Goal: Task Accomplishment & Management: Complete application form

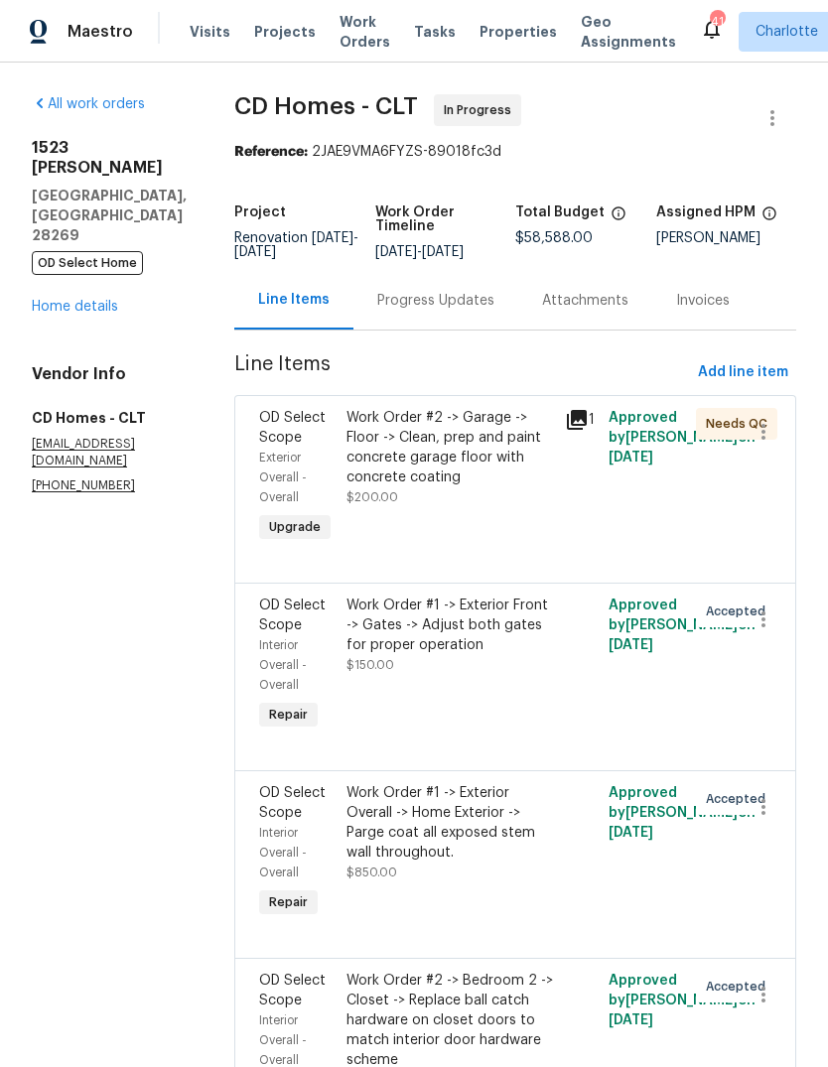
click at [102, 300] on link "Home details" at bounding box center [75, 307] width 86 height 14
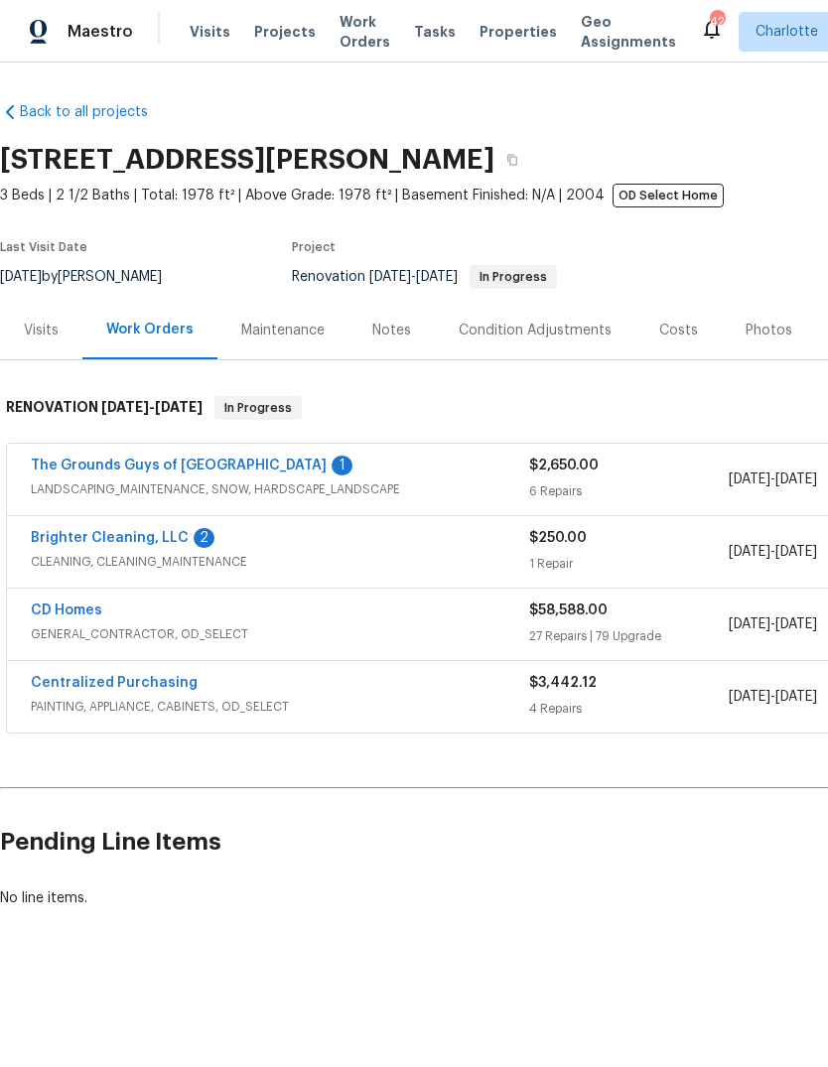
click at [130, 537] on link "Brighter Cleaning, LLC" at bounding box center [110, 538] width 158 height 14
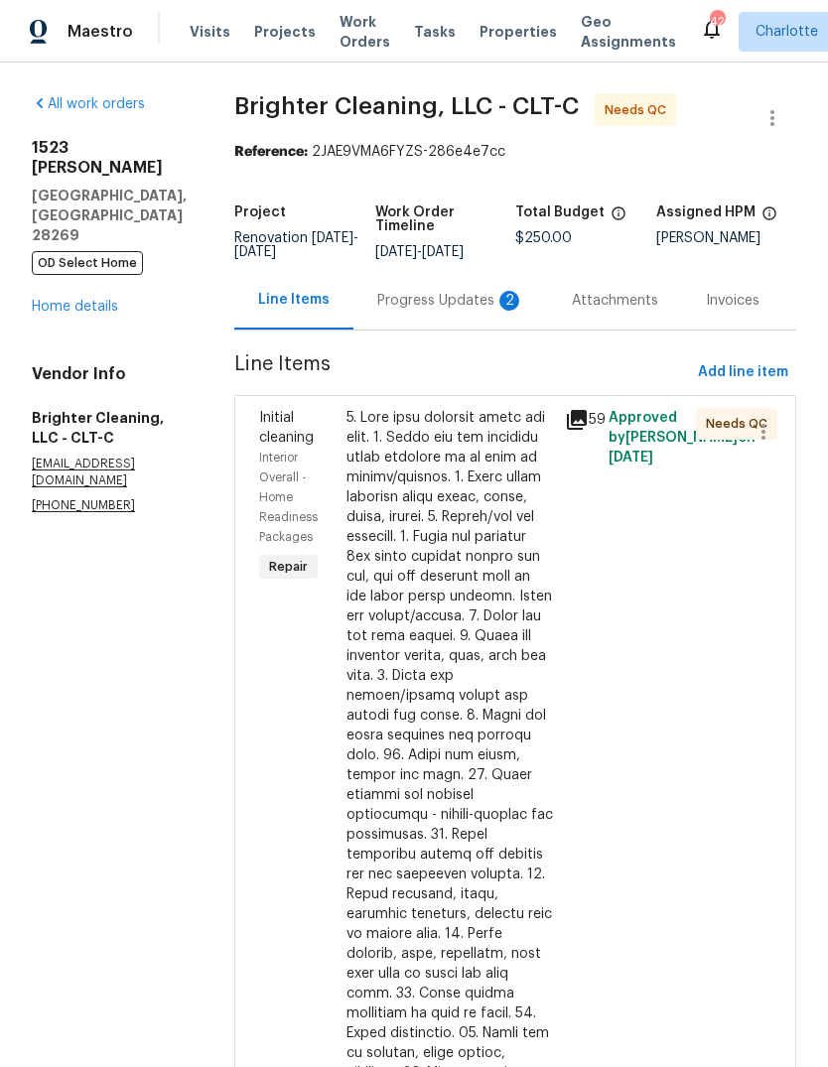
click at [475, 315] on div "Progress Updates 2" at bounding box center [450, 300] width 195 height 59
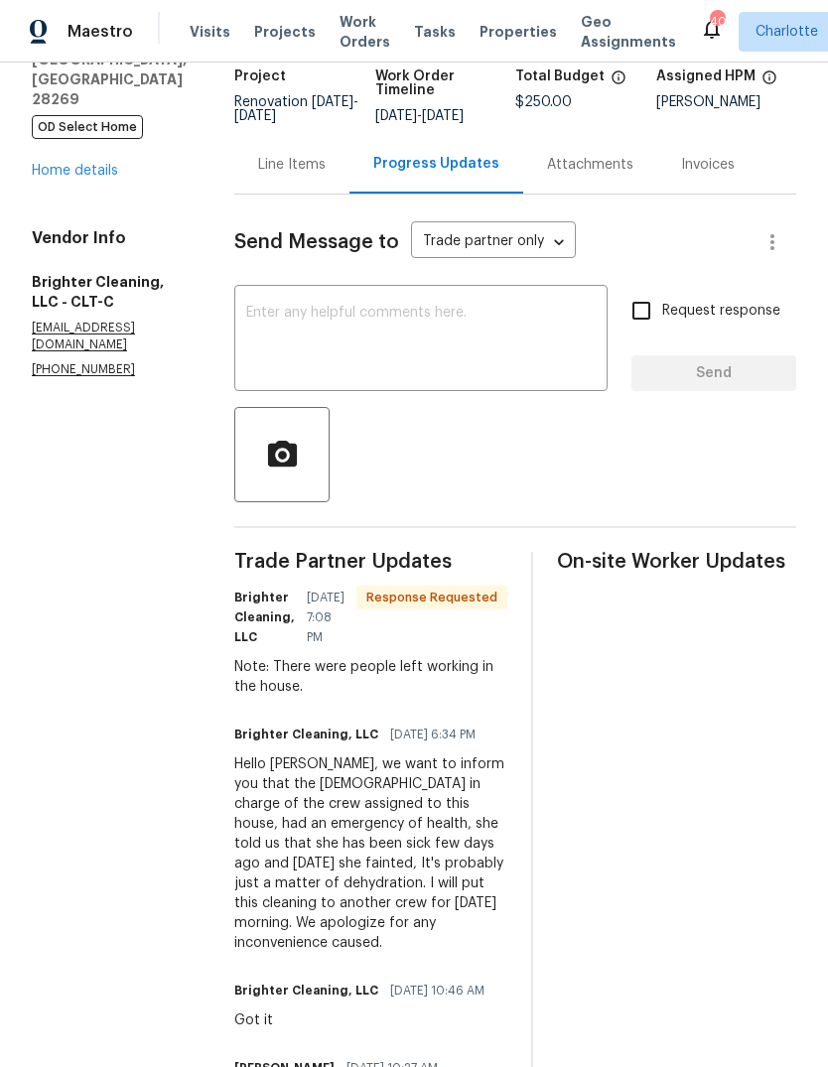
scroll to position [164, 0]
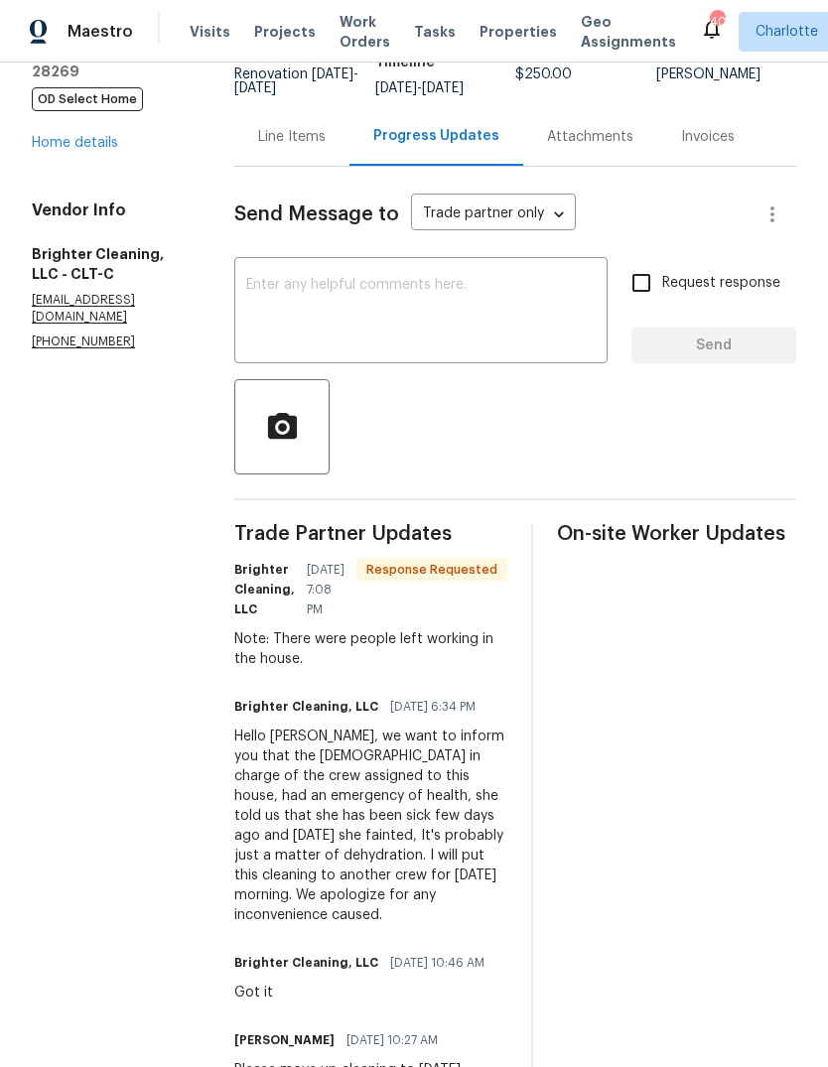
click at [263, 132] on div "Line Items" at bounding box center [292, 137] width 68 height 20
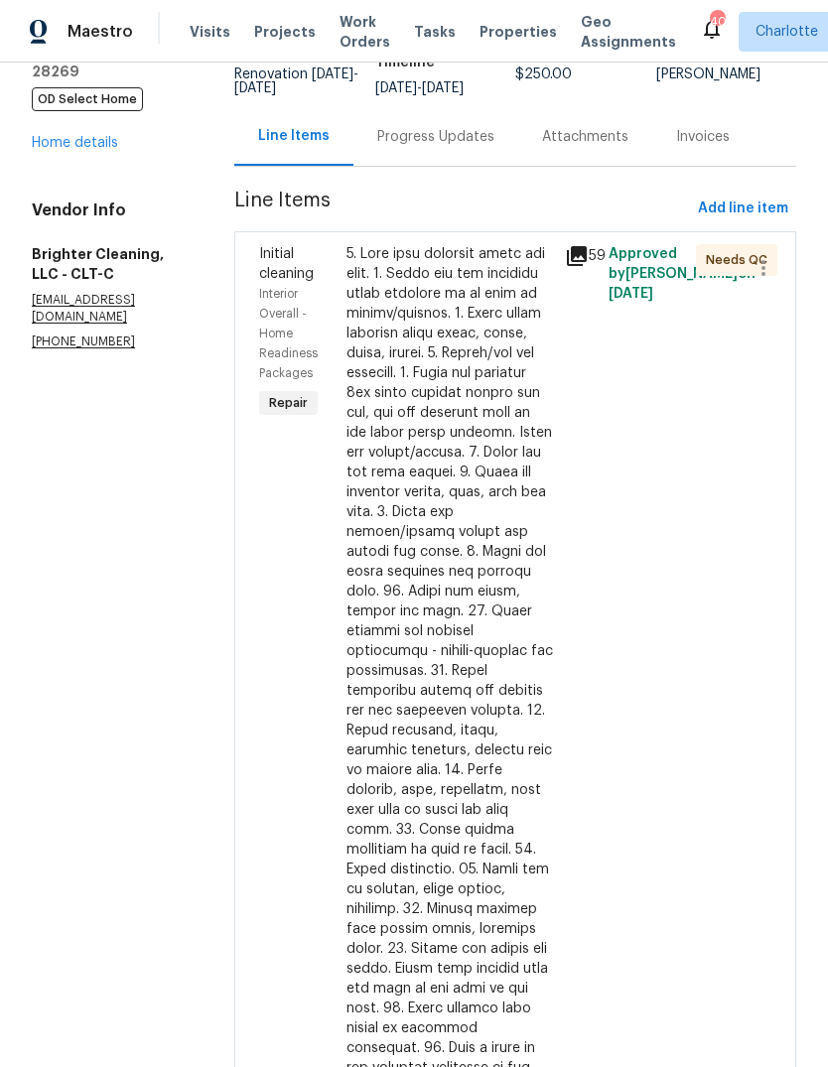
click at [494, 463] on div at bounding box center [450, 720] width 207 height 953
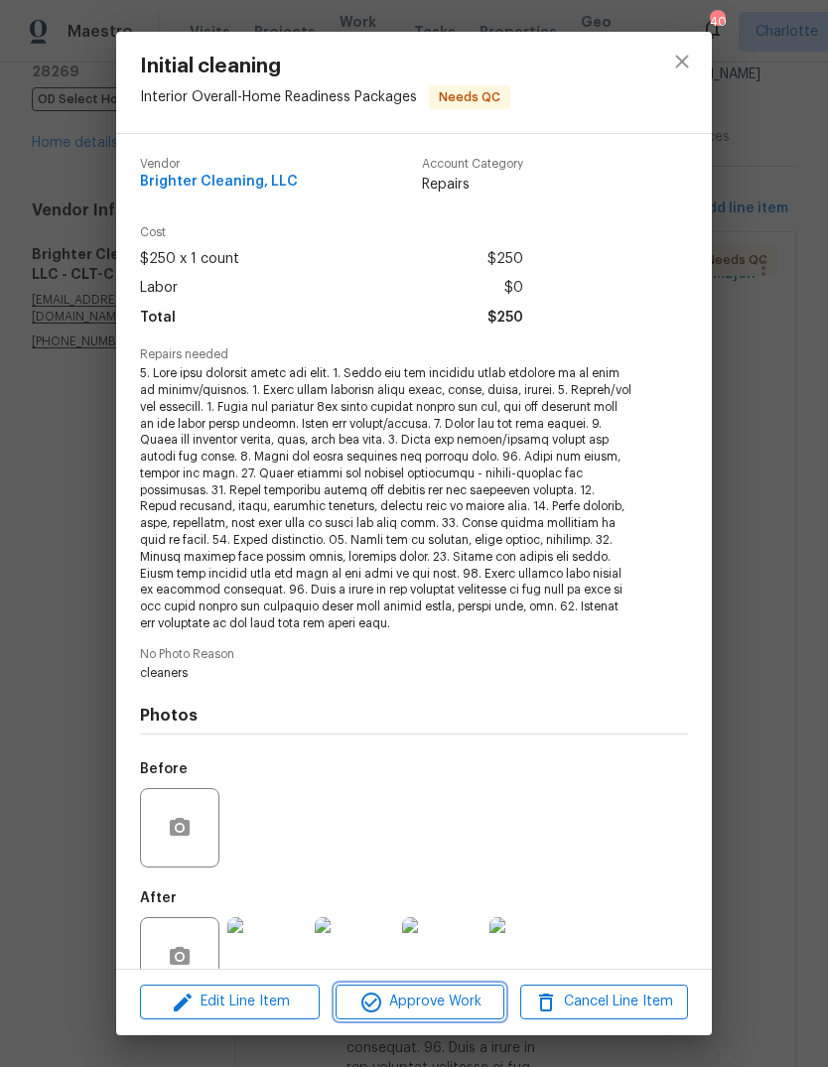
click at [461, 1006] on span "Approve Work" at bounding box center [420, 1002] width 156 height 25
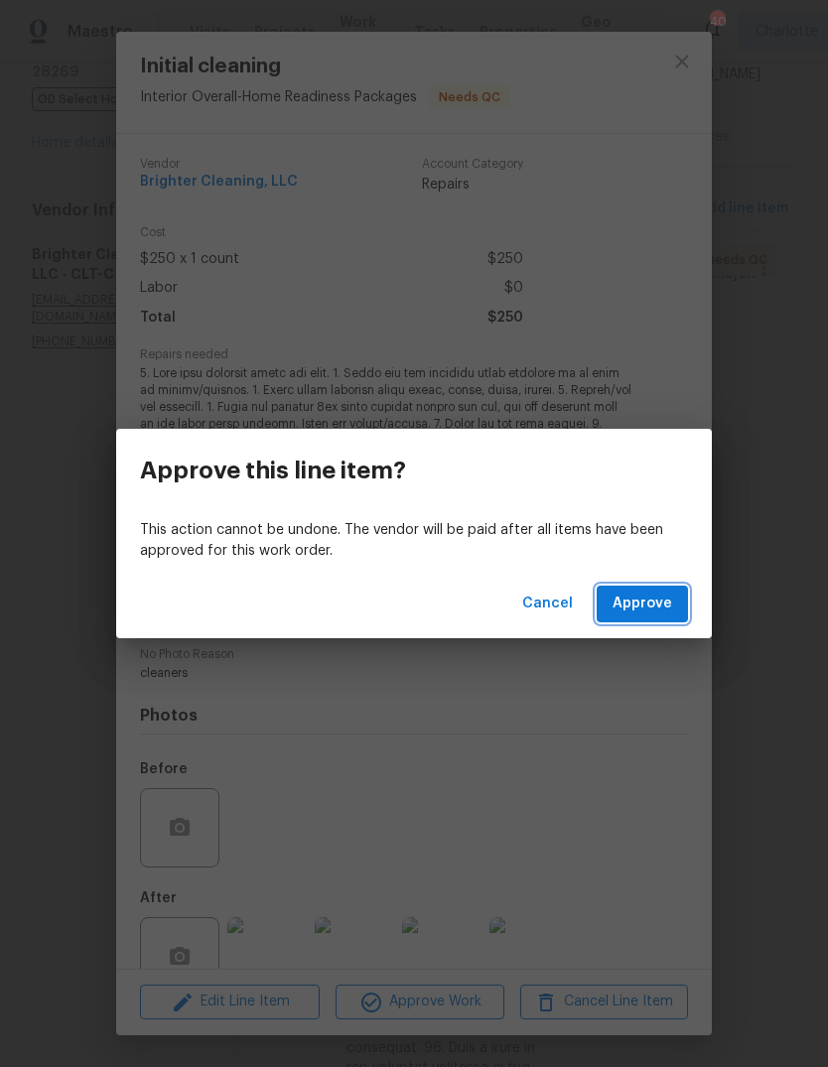
click at [661, 602] on span "Approve" at bounding box center [643, 604] width 60 height 25
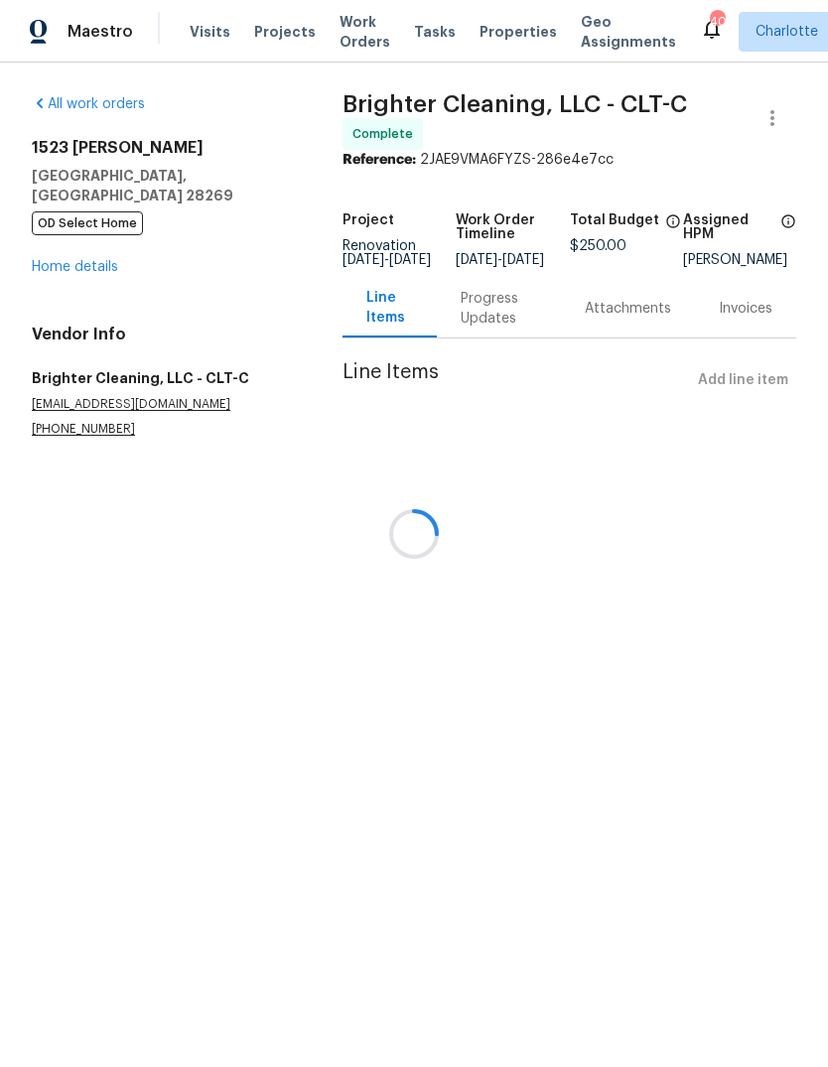
click at [108, 250] on div at bounding box center [414, 533] width 828 height 1067
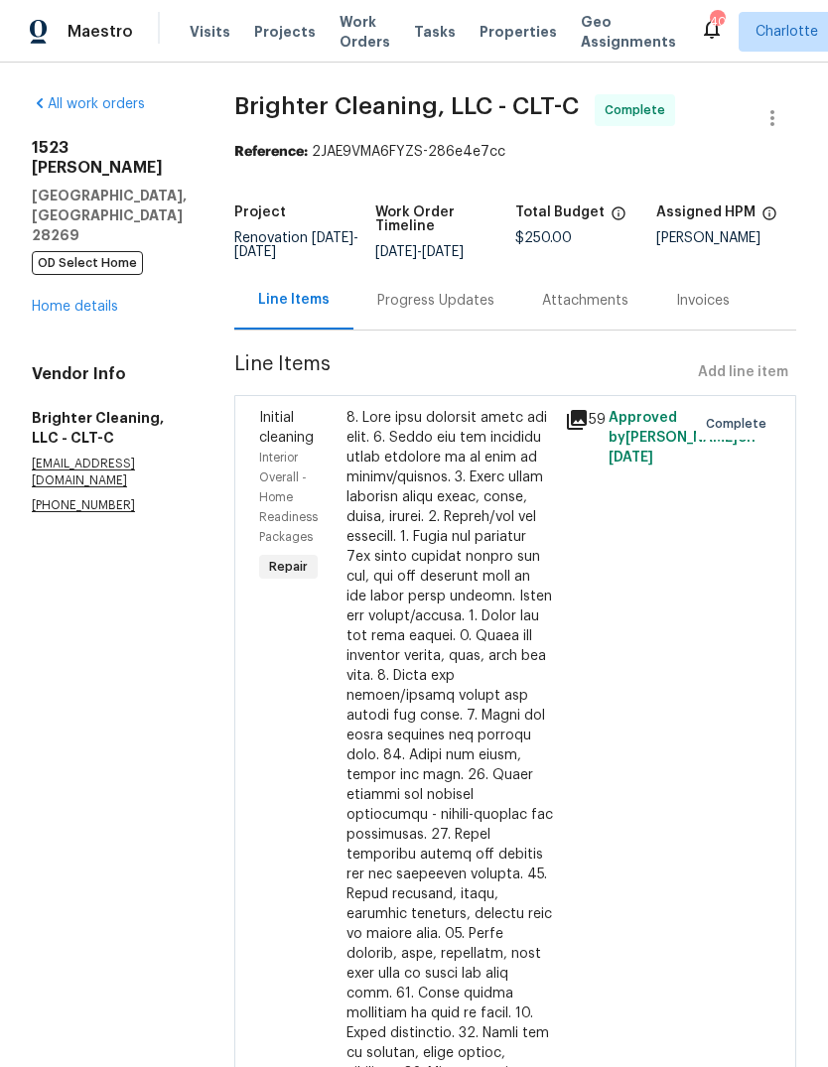
click at [101, 300] on link "Home details" at bounding box center [75, 307] width 86 height 14
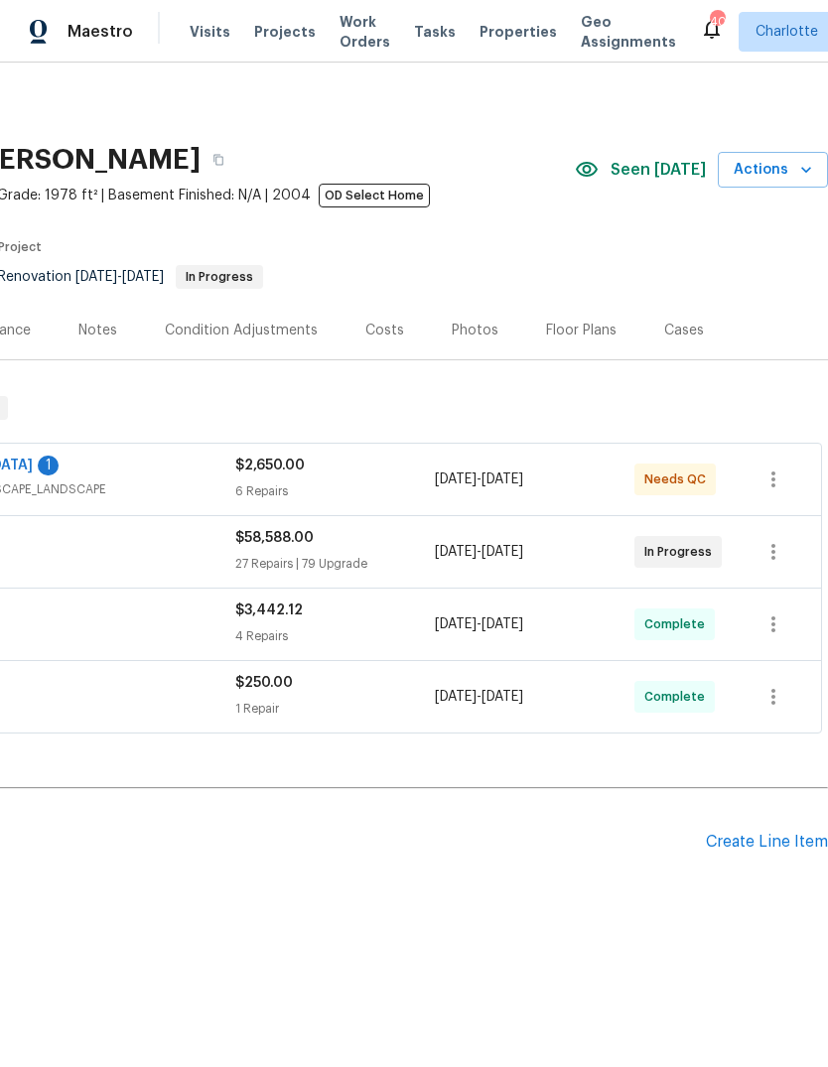
scroll to position [0, 294]
click at [750, 850] on div "Create Line Item" at bounding box center [767, 842] width 122 height 19
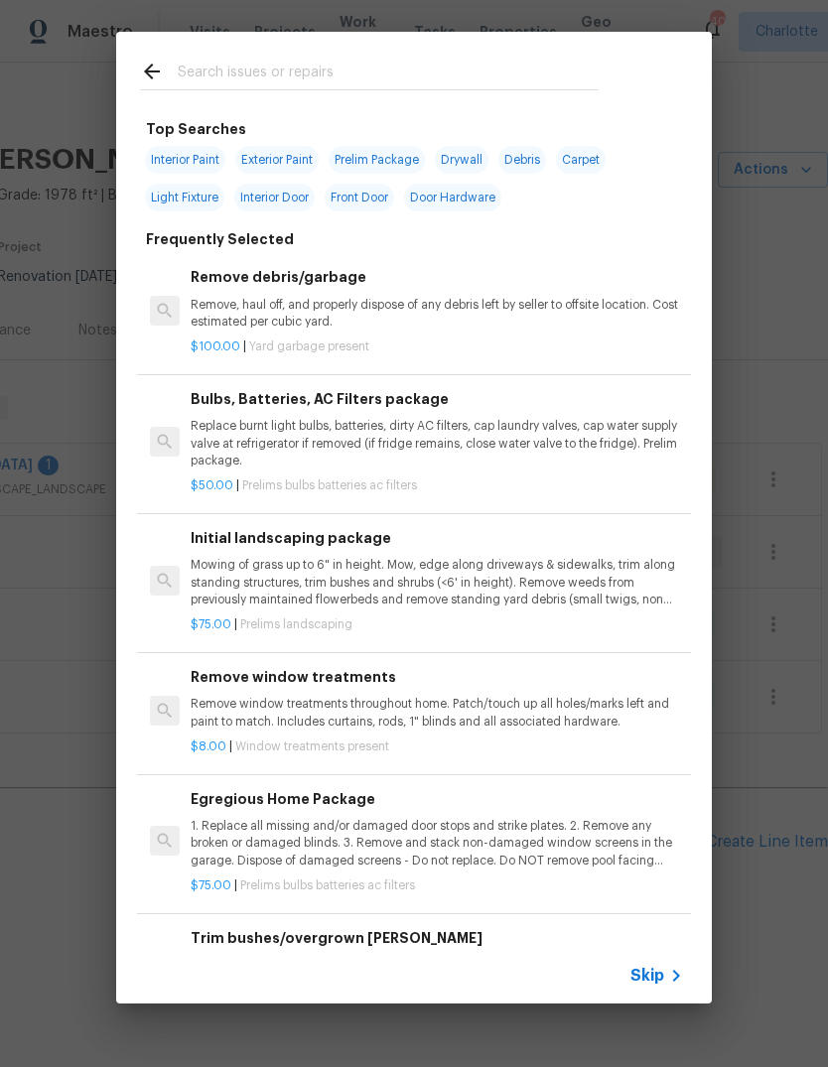
click at [568, 60] on input "text" at bounding box center [388, 75] width 421 height 30
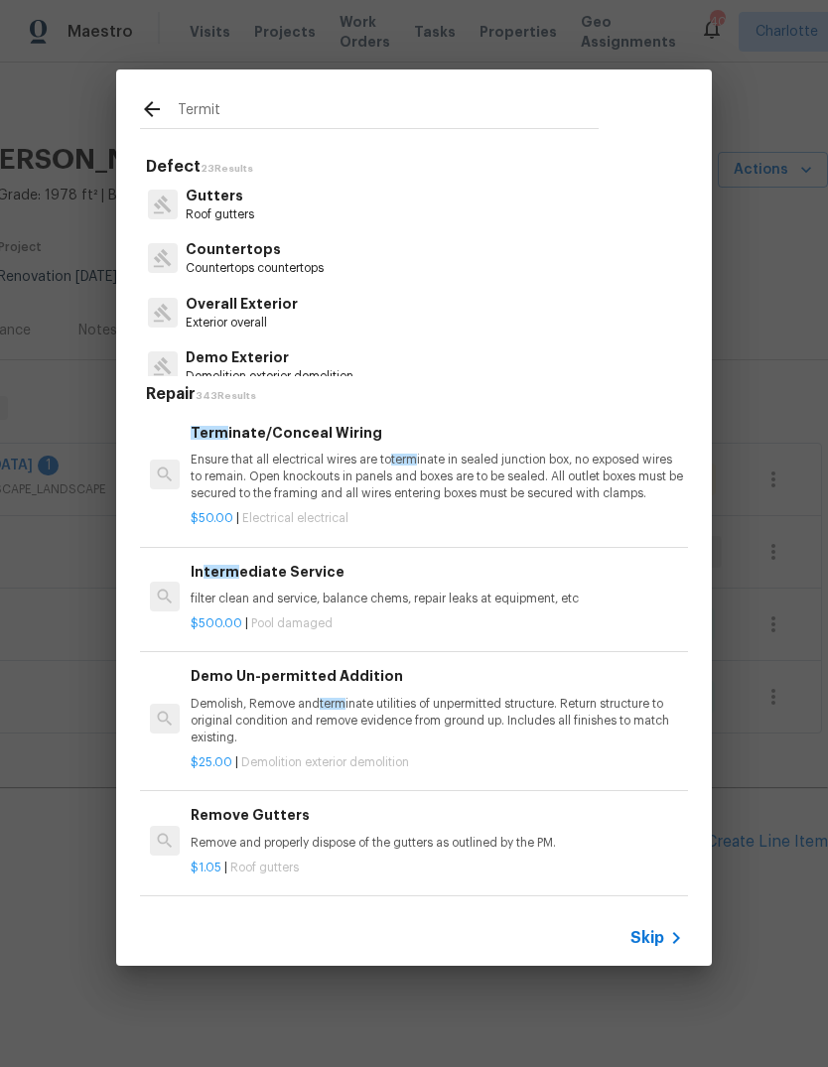
type input "Termite"
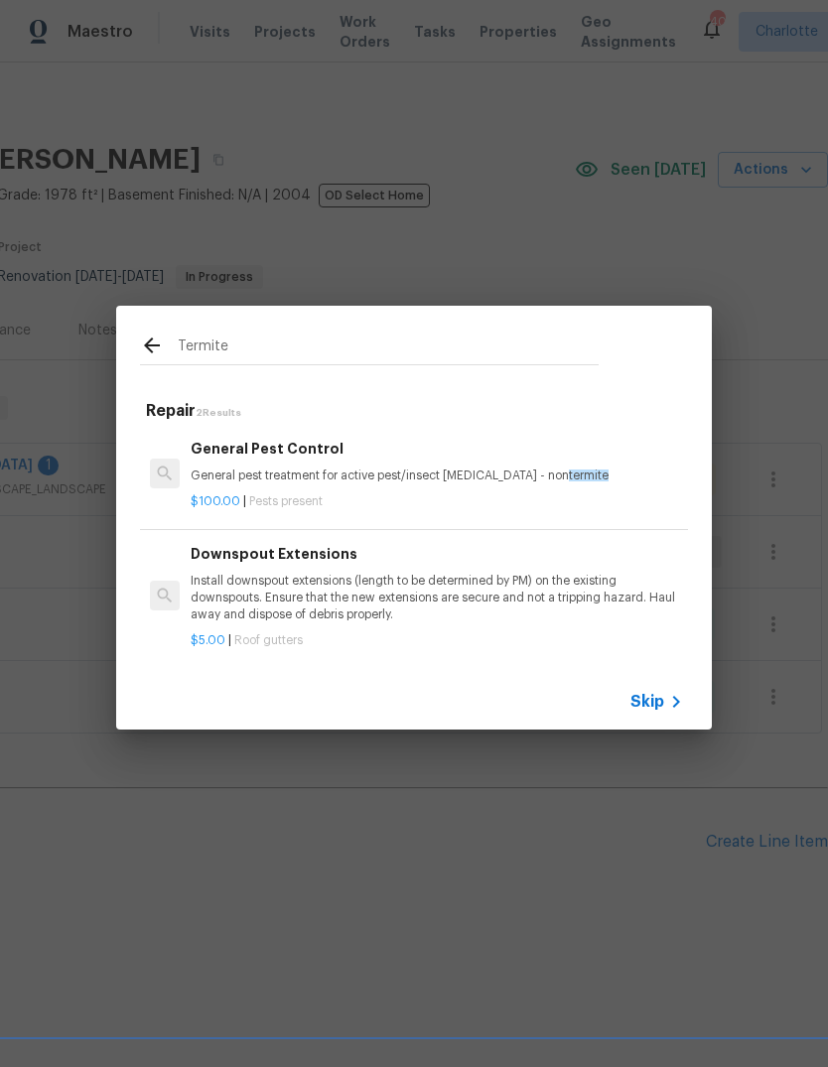
click at [590, 471] on p "General pest treatment for active pest/insect infestation - non termite" at bounding box center [437, 476] width 492 height 17
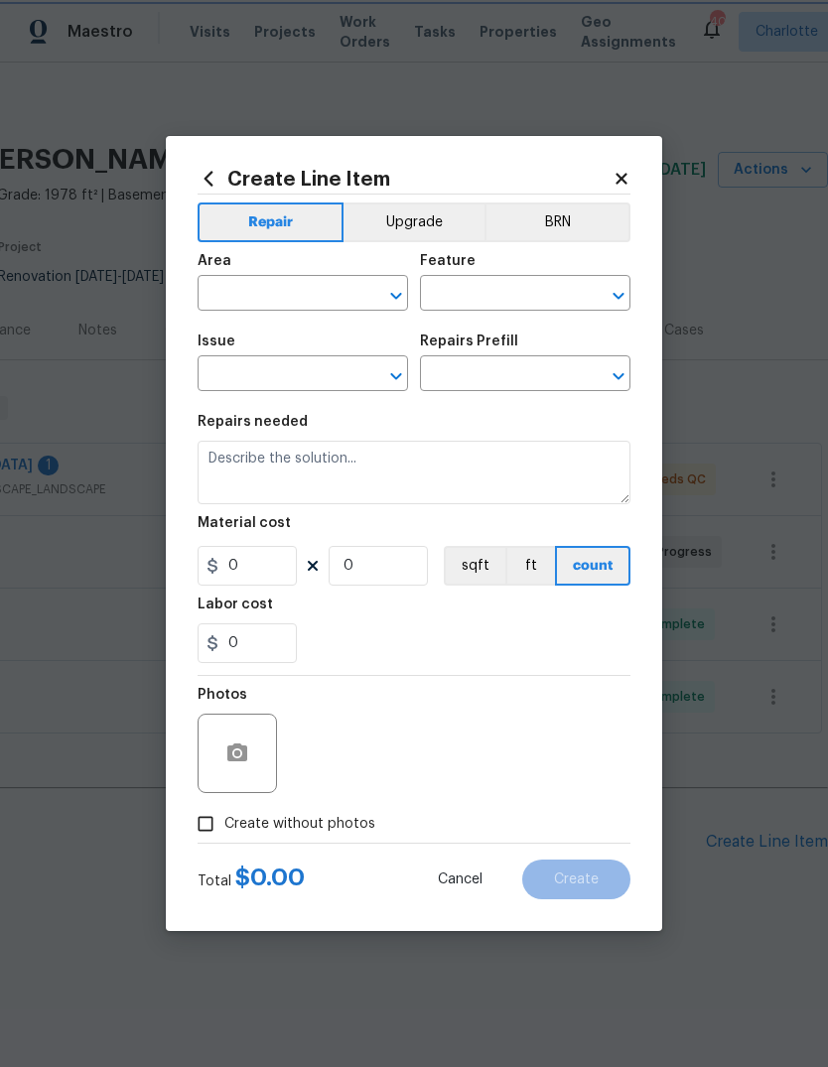
type input "Pests"
type input "Pest present"
type input "General Pest Control $100.00"
type textarea "General pest treatment for active pest/insect infestation - non termite"
type input "100"
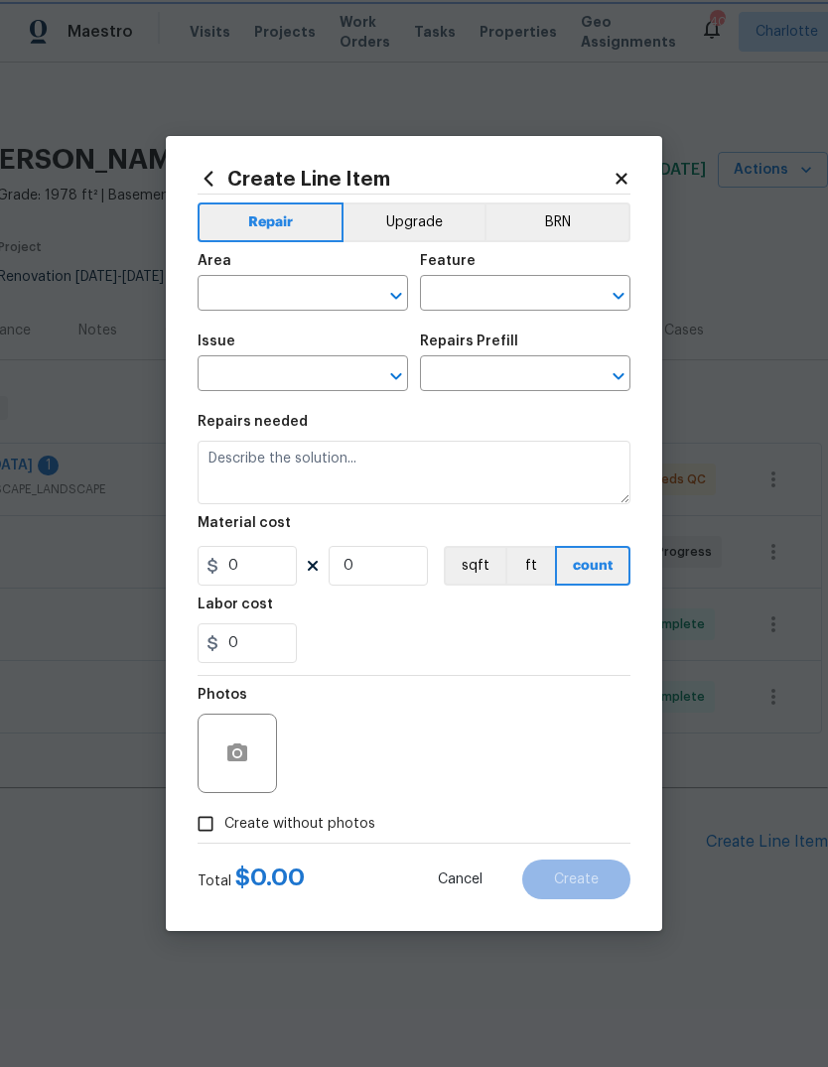
type input "1"
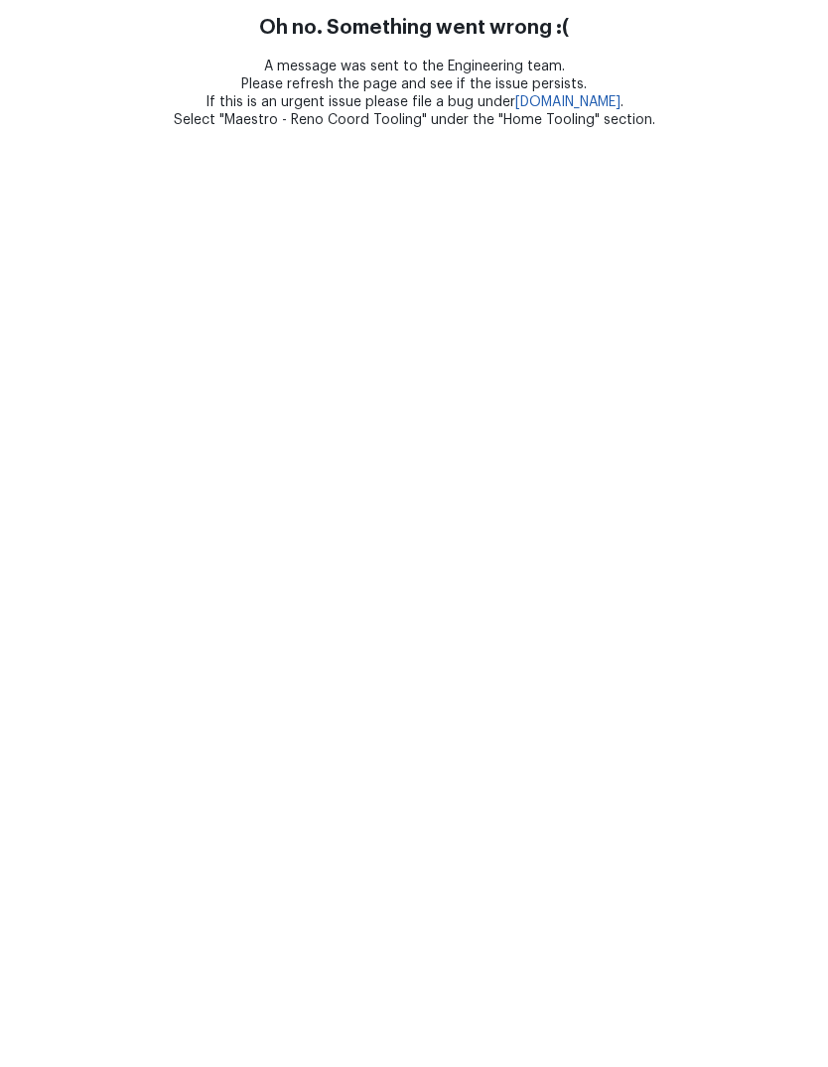
click at [328, 129] on html "Oh no. Something went wrong :( A message was sent to the Engineering team. Plea…" at bounding box center [414, 64] width 828 height 129
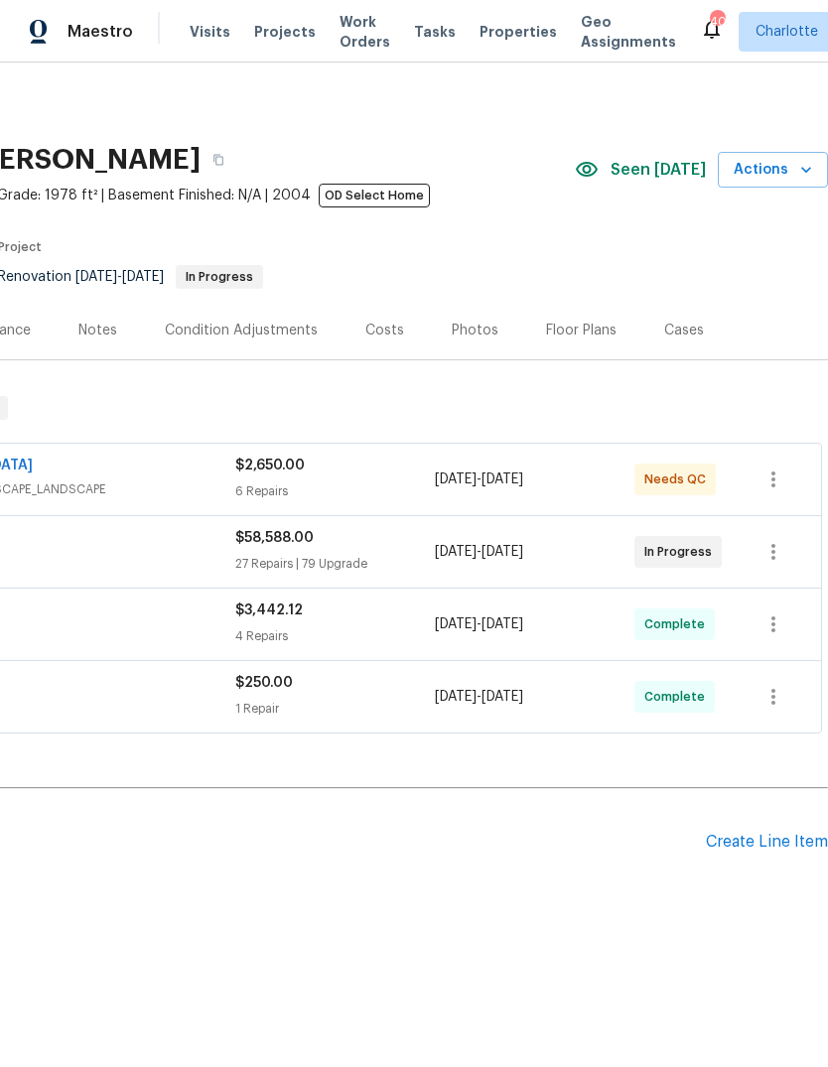
scroll to position [0, 294]
click at [783, 852] on div "Create Line Item" at bounding box center [767, 842] width 122 height 19
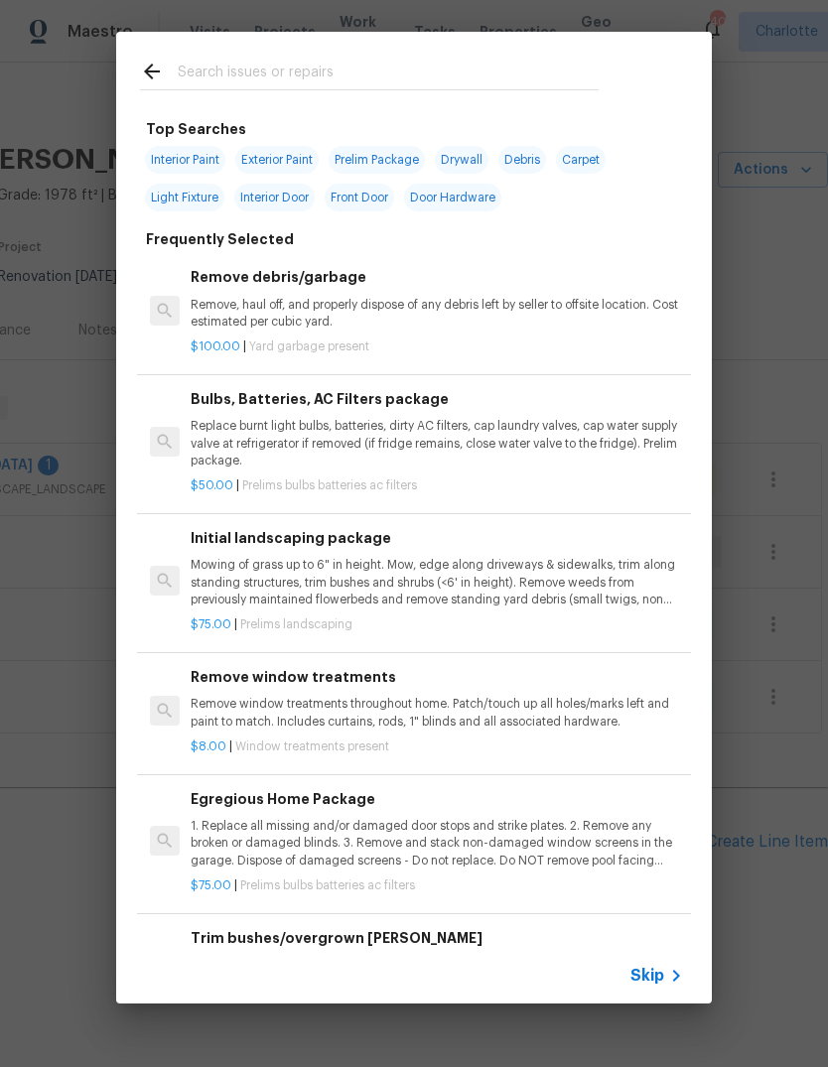
click at [513, 70] on input "text" at bounding box center [388, 75] width 421 height 30
type input "Termite"
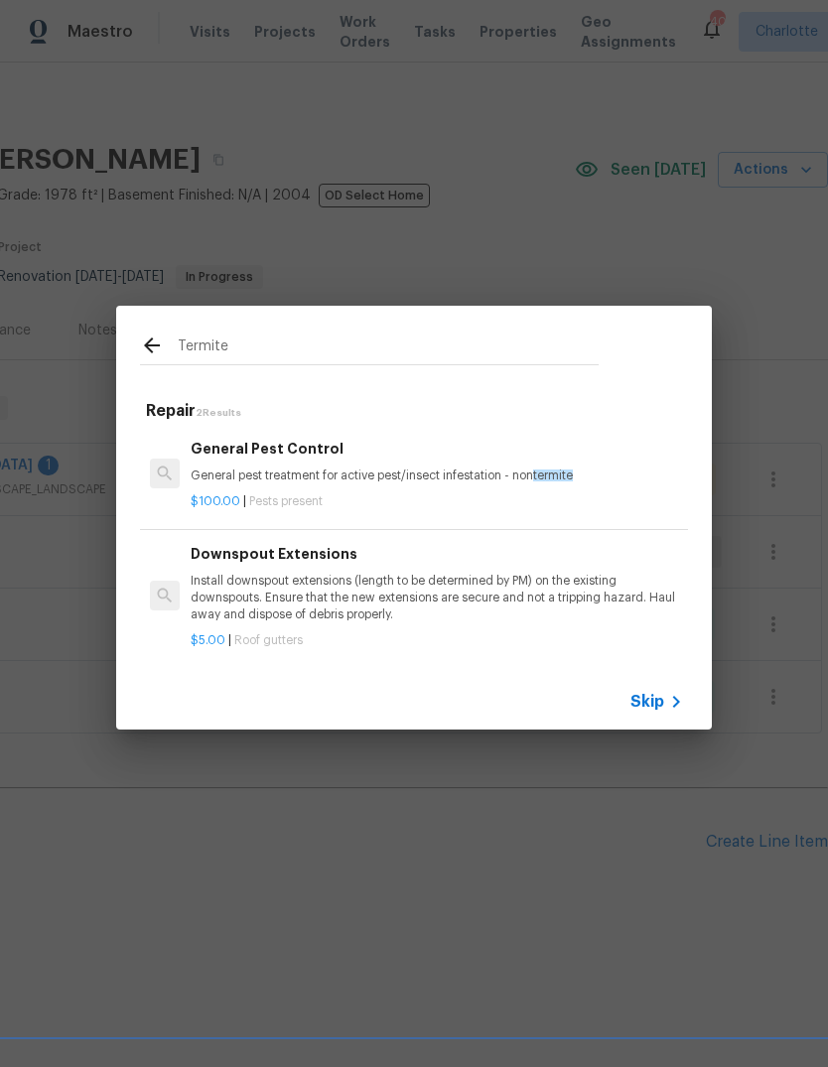
click at [615, 472] on p "General pest treatment for active pest/insect infestation - non termite" at bounding box center [437, 476] width 492 height 17
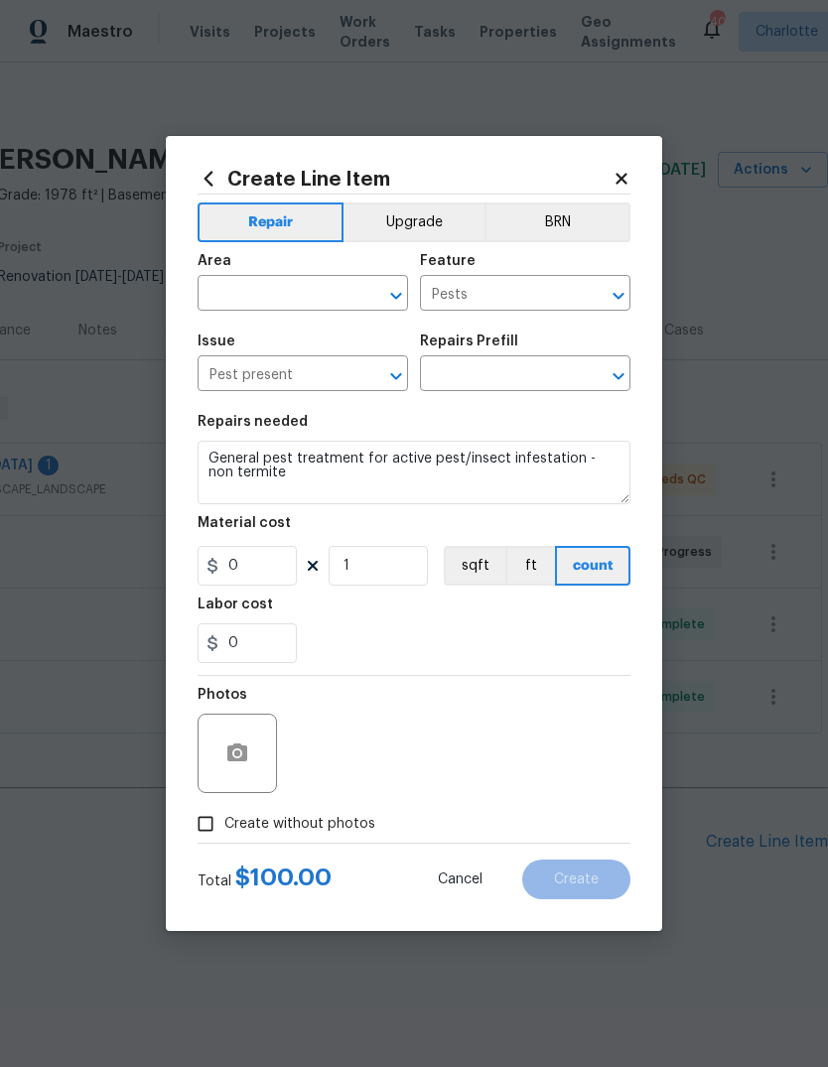
type input "General Pest Control $100.00"
type input "100"
click at [275, 302] on input "text" at bounding box center [275, 295] width 155 height 31
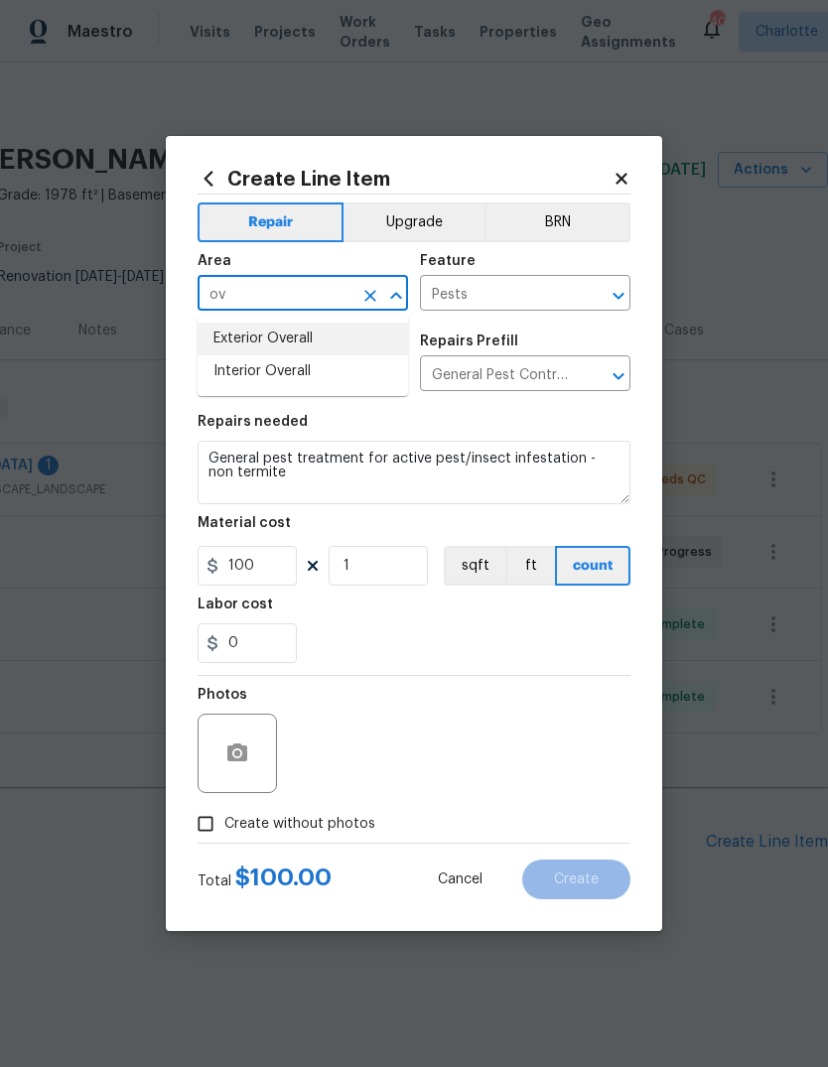
click at [361, 342] on li "Exterior Overall" at bounding box center [303, 339] width 210 height 33
type input "Exterior Overall"
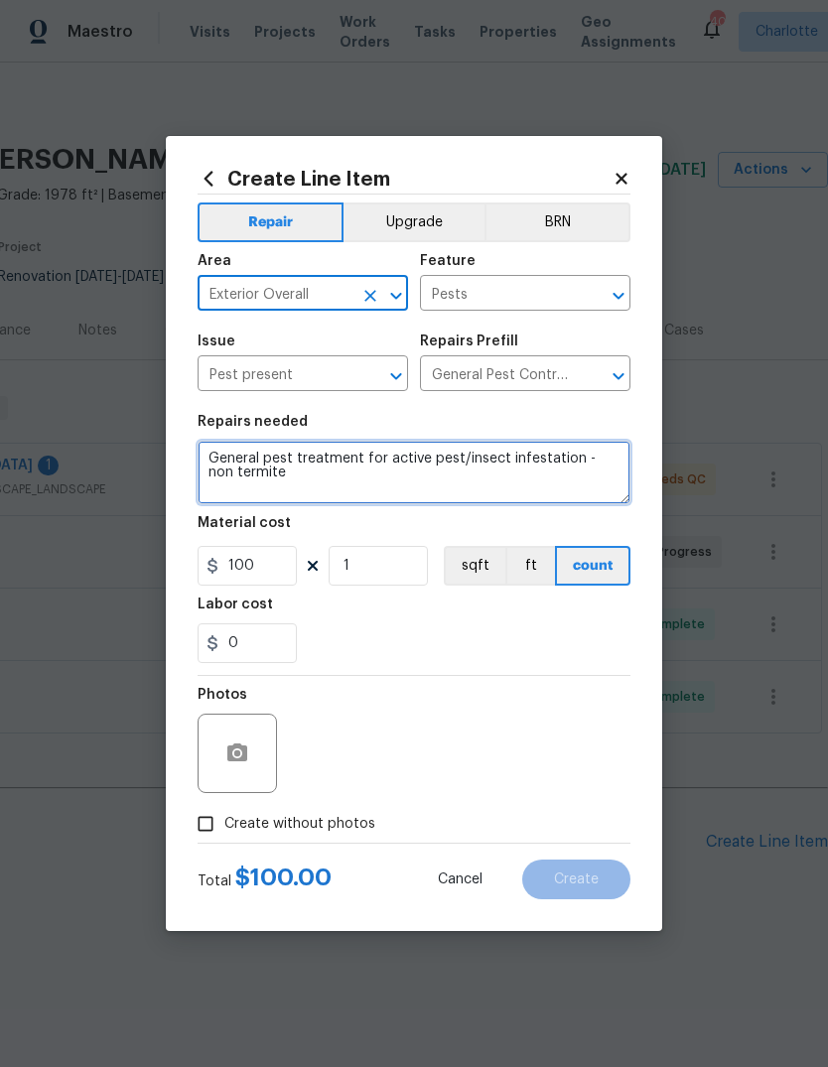
click at [571, 465] on textarea "General pest treatment for active pest/insect infestation - non termite" at bounding box center [414, 473] width 433 height 64
click at [570, 464] on textarea "General pest treatment for active pest/insect infestation - non termite" at bounding box center [414, 473] width 433 height 64
click at [527, 462] on textarea "General pest treatment for active pest/insect infestation - non termite" at bounding box center [414, 473] width 433 height 64
click at [528, 461] on textarea "General pest treatment for active pest/insect infestation - non termite" at bounding box center [414, 473] width 433 height 64
click at [530, 485] on textarea "General pest treatment for active pest/insect infestation - non termite" at bounding box center [414, 473] width 433 height 64
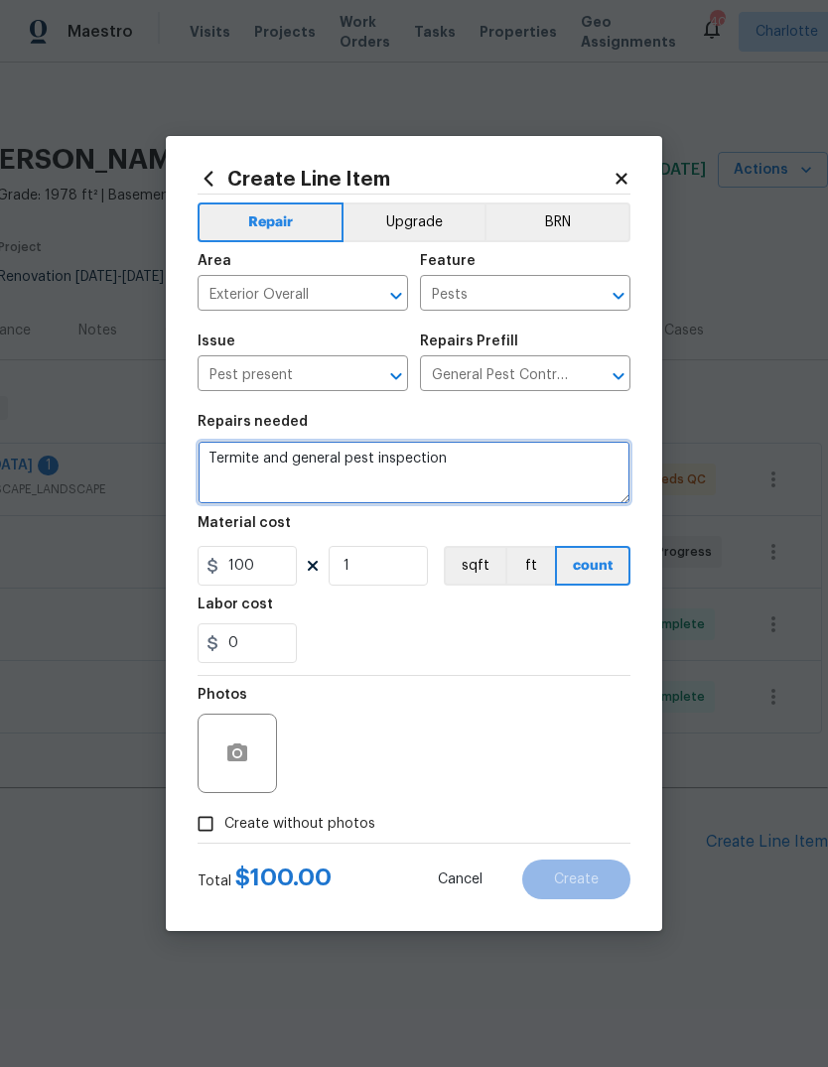
type textarea "Termite and general pest inspection"
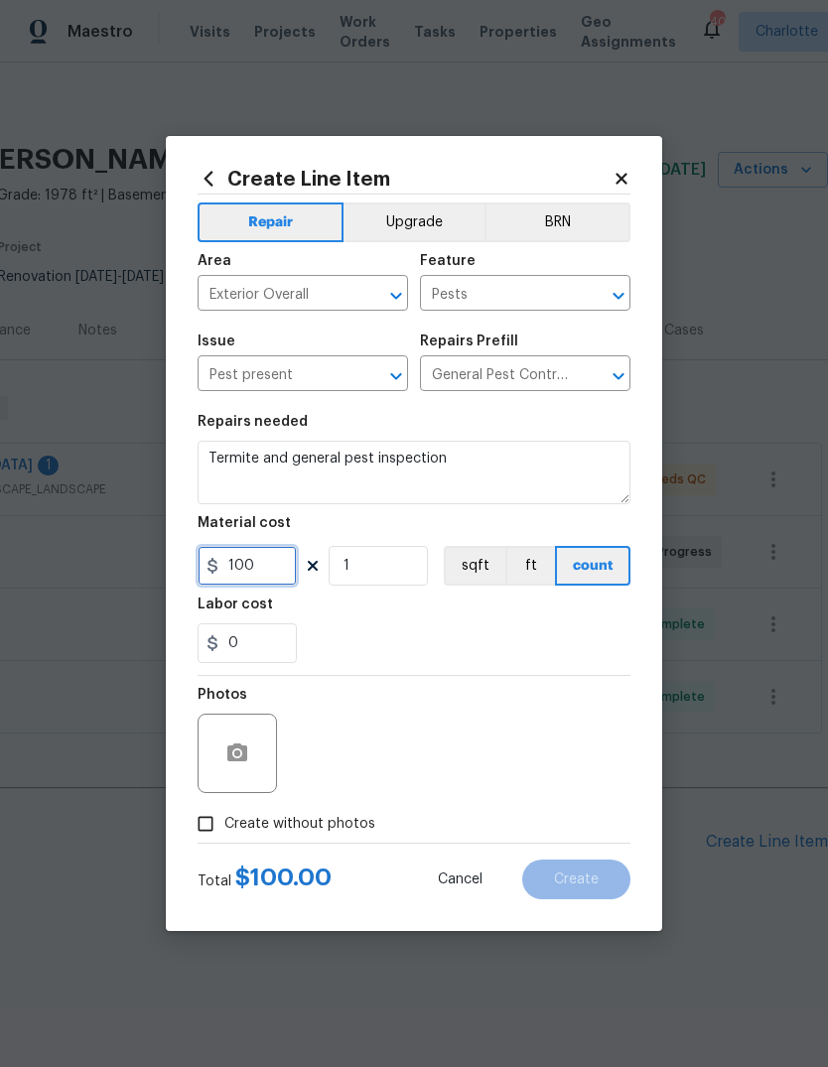
click at [245, 574] on input "100" at bounding box center [247, 566] width 99 height 40
click at [244, 573] on input "100" at bounding box center [247, 566] width 99 height 40
type input "250"
click at [206, 843] on input "Create without photos" at bounding box center [206, 824] width 38 height 38
checkbox input "true"
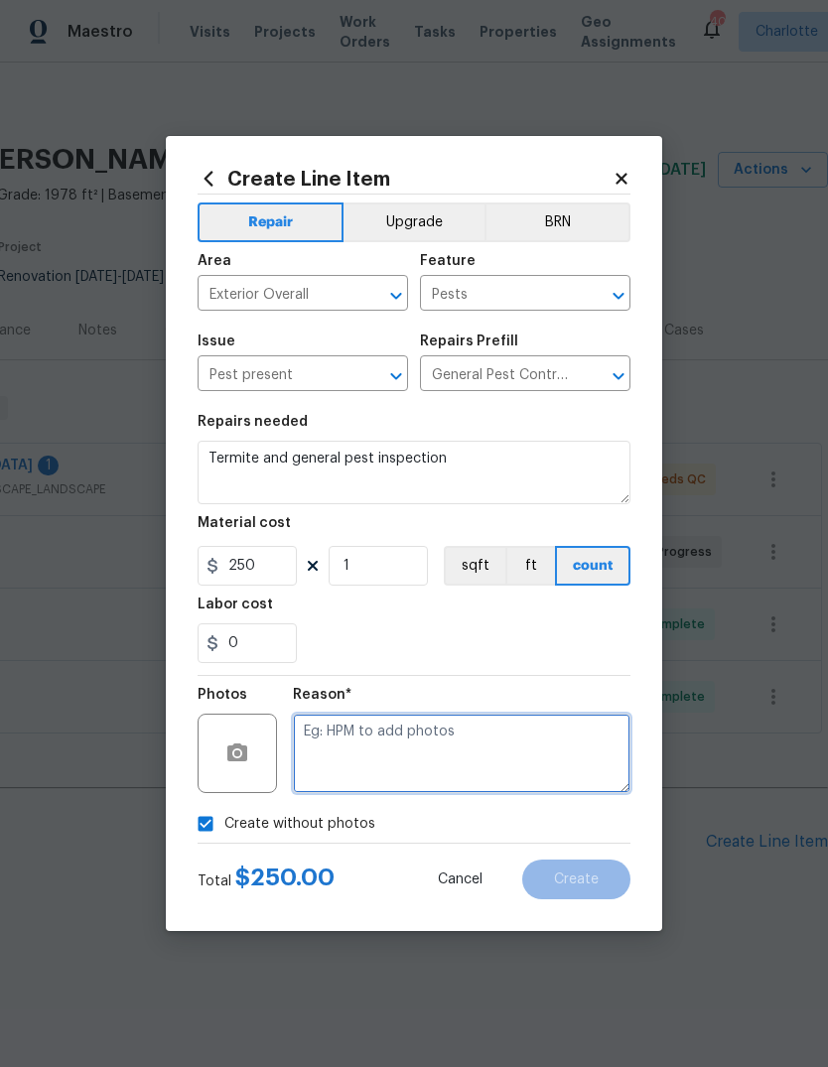
click at [568, 748] on textarea at bounding box center [462, 753] width 338 height 79
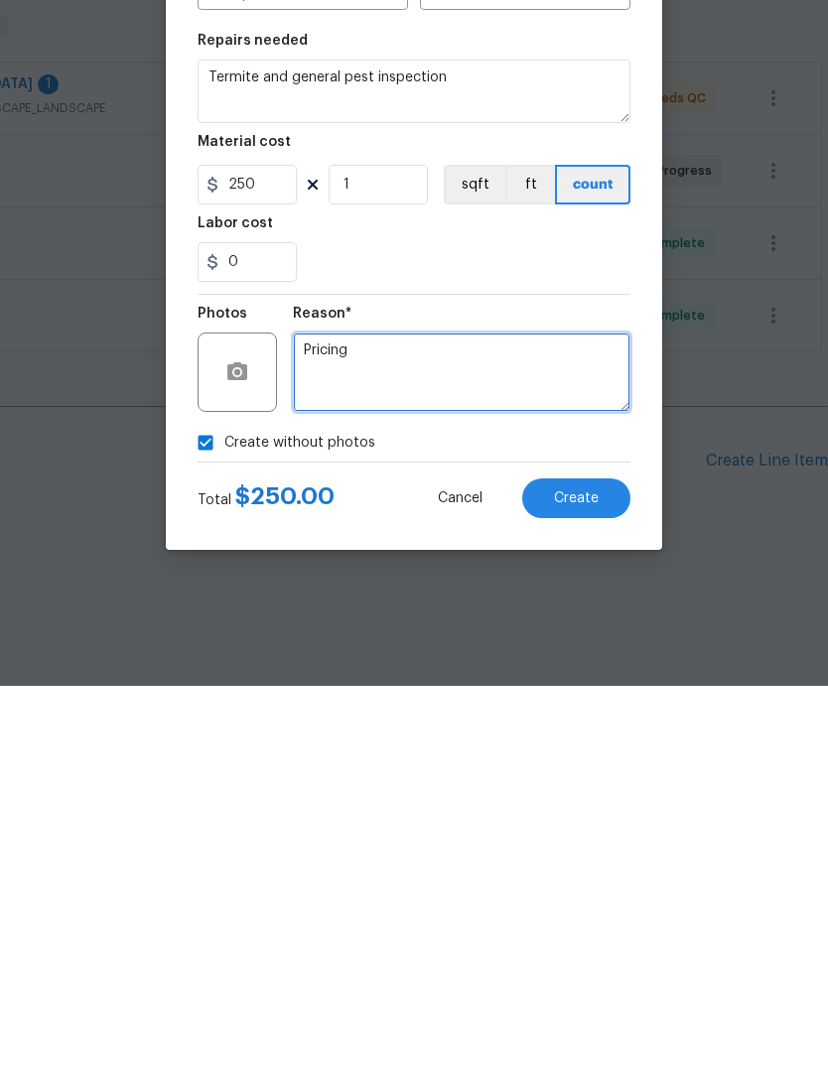
type textarea "Pricing"
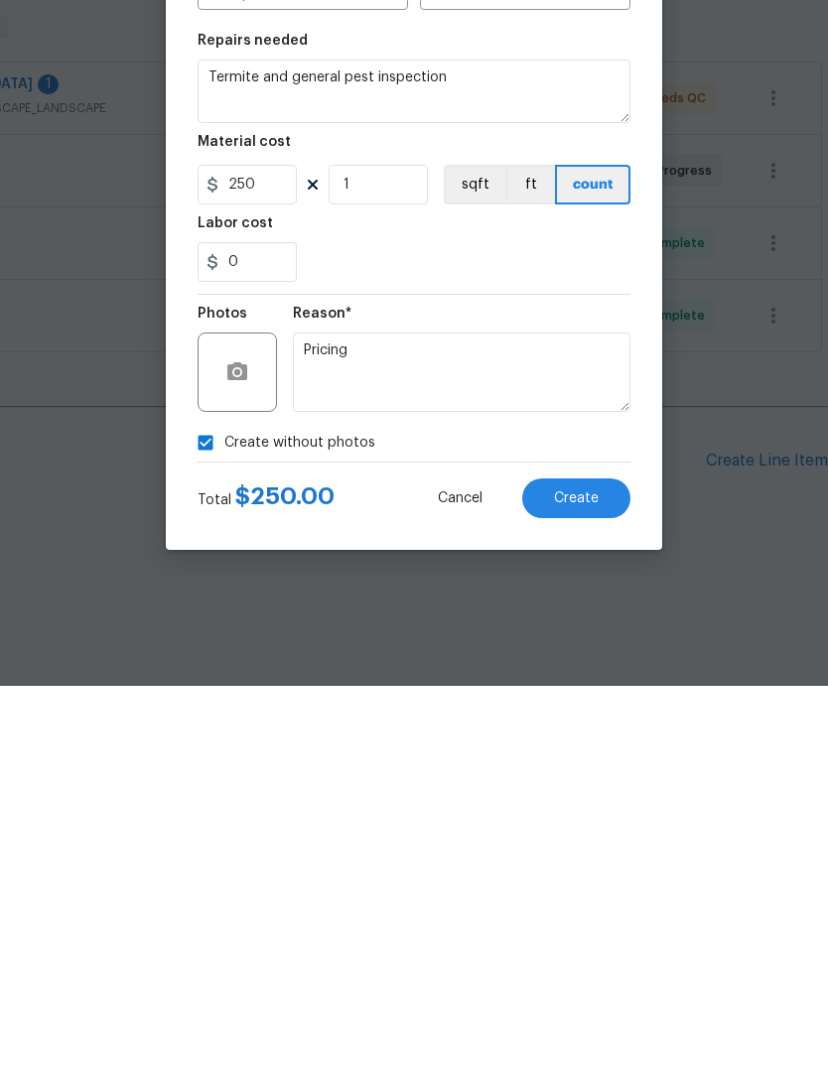
click at [626, 860] on button "Create" at bounding box center [576, 880] width 108 height 40
click at [625, 492] on textarea "Termite and general pest inspection" at bounding box center [414, 473] width 433 height 64
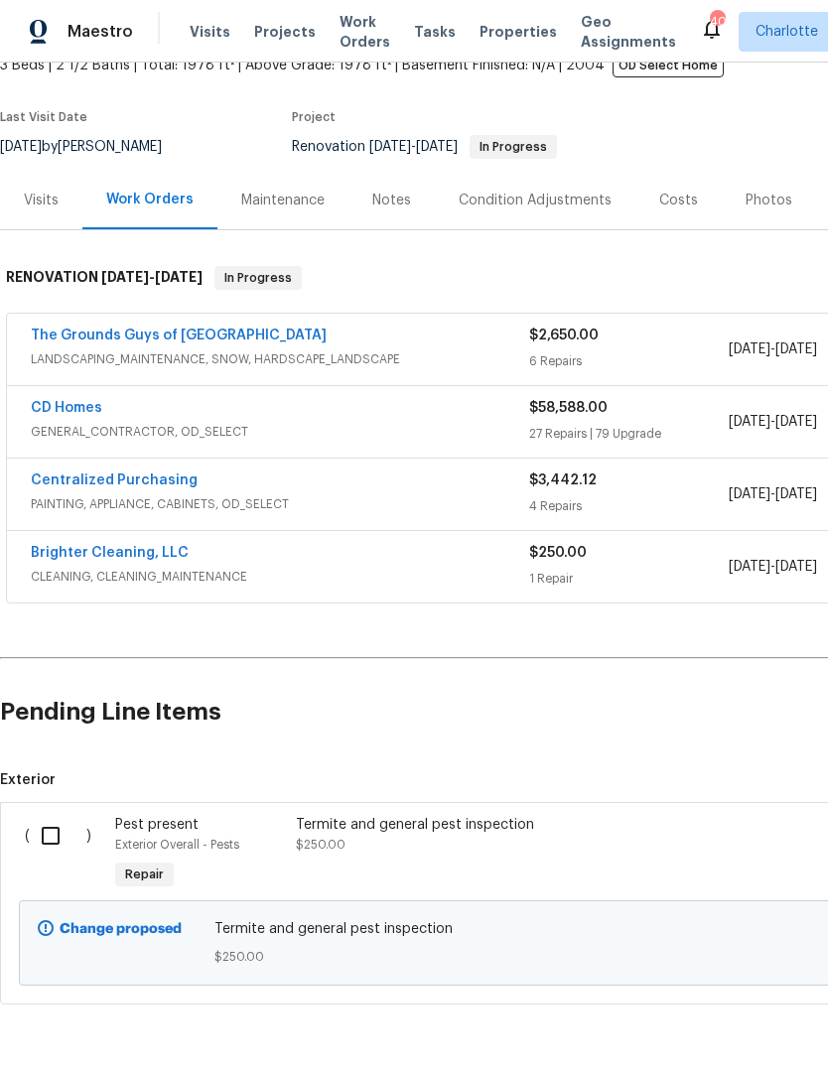
scroll to position [129, 0]
click at [54, 838] on input "checkbox" at bounding box center [58, 837] width 57 height 42
checkbox input "true"
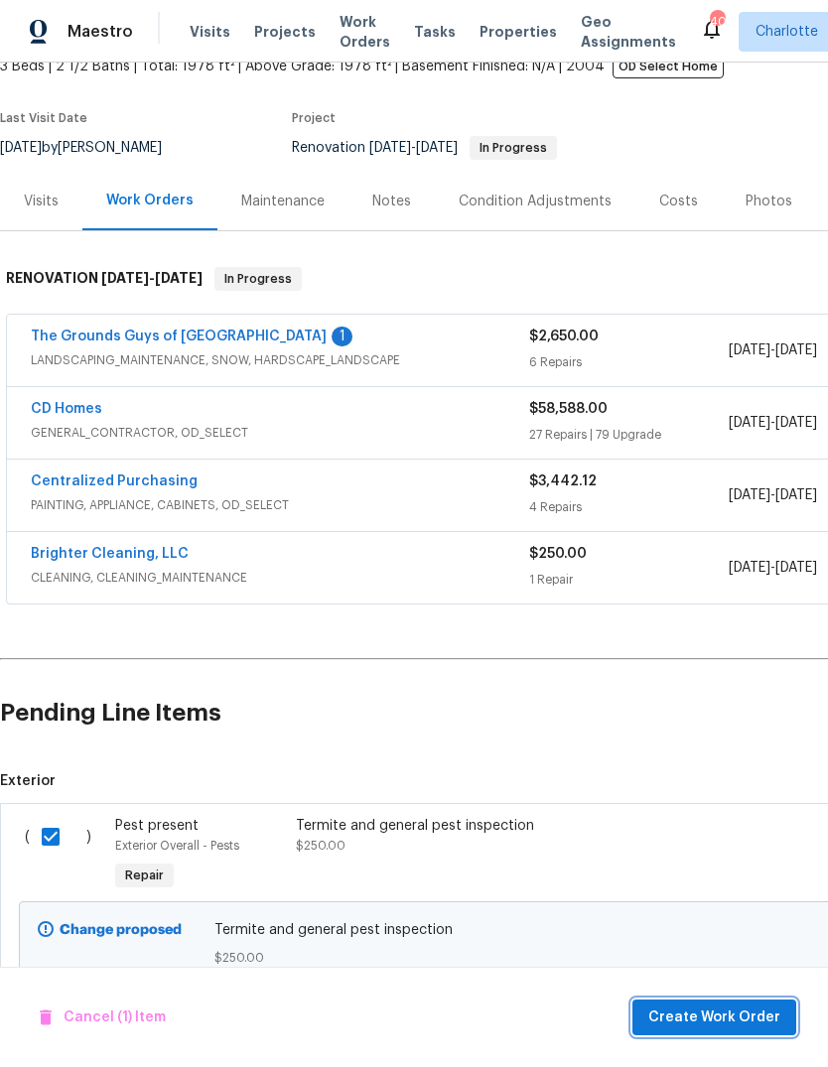
click at [706, 1020] on span "Create Work Order" at bounding box center [714, 1018] width 132 height 25
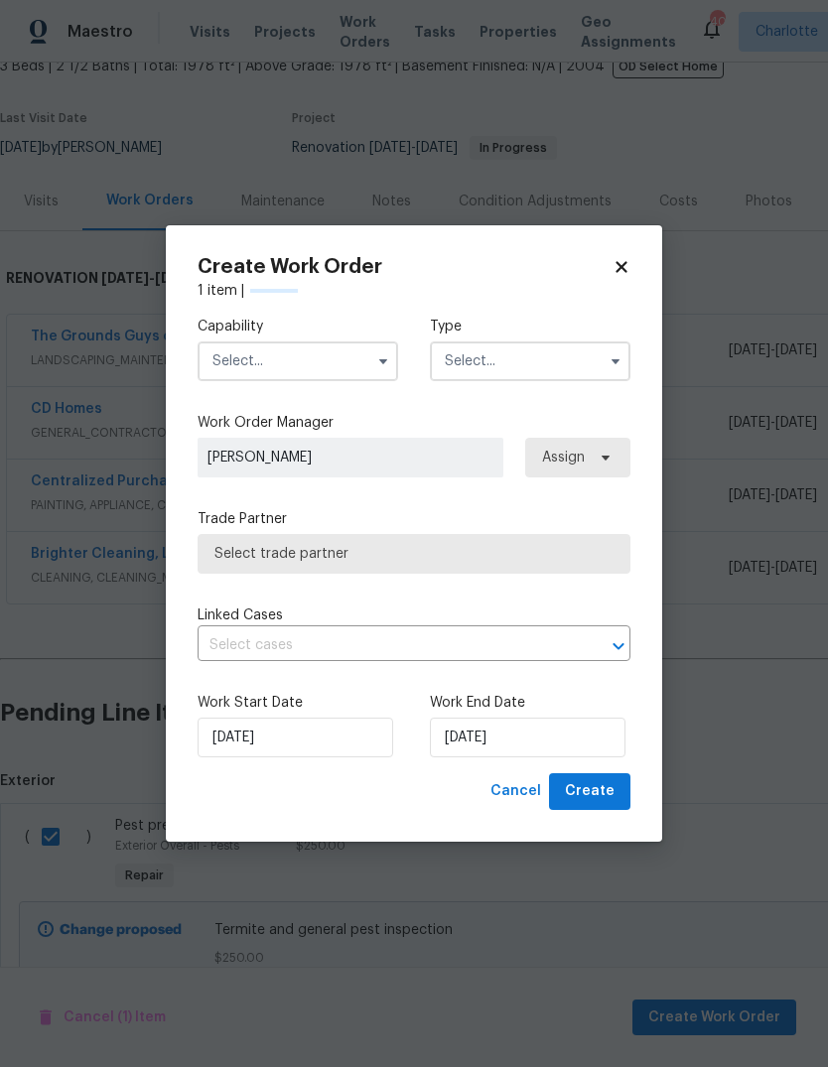
click at [317, 349] on input "text" at bounding box center [298, 362] width 201 height 40
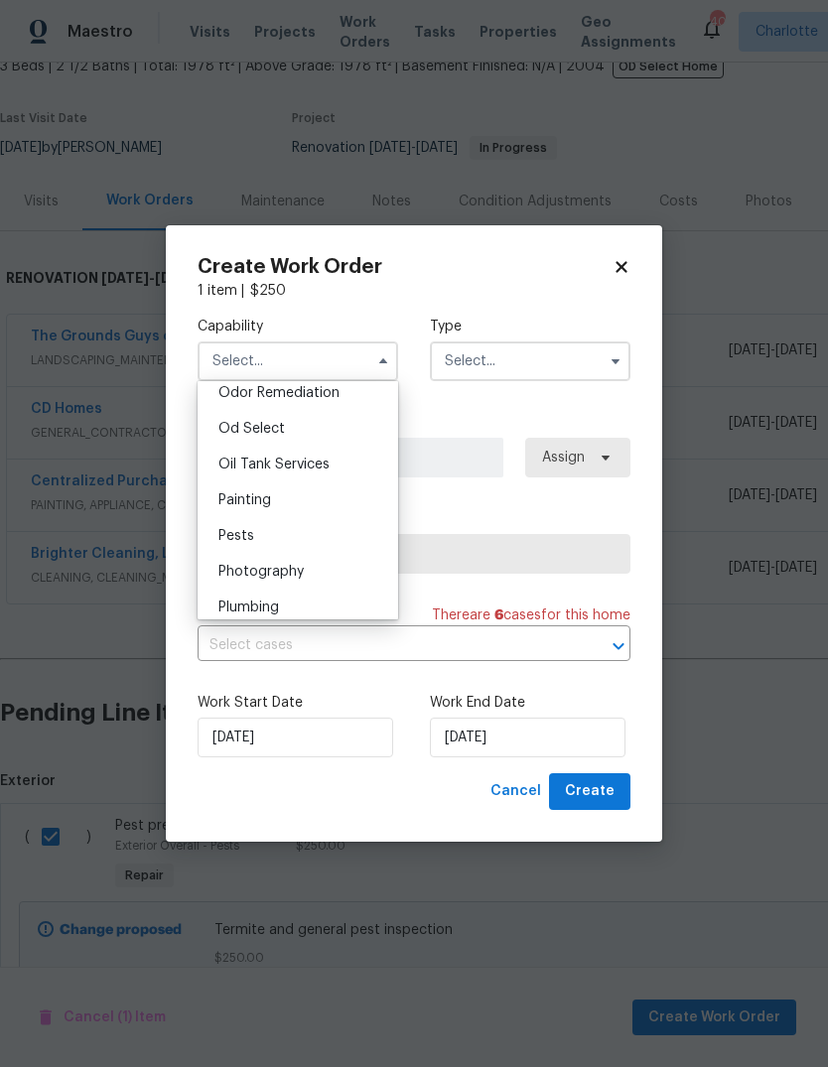
scroll to position [1573, 0]
click at [295, 534] on div "Pests" at bounding box center [298, 535] width 191 height 36
type input "Pests"
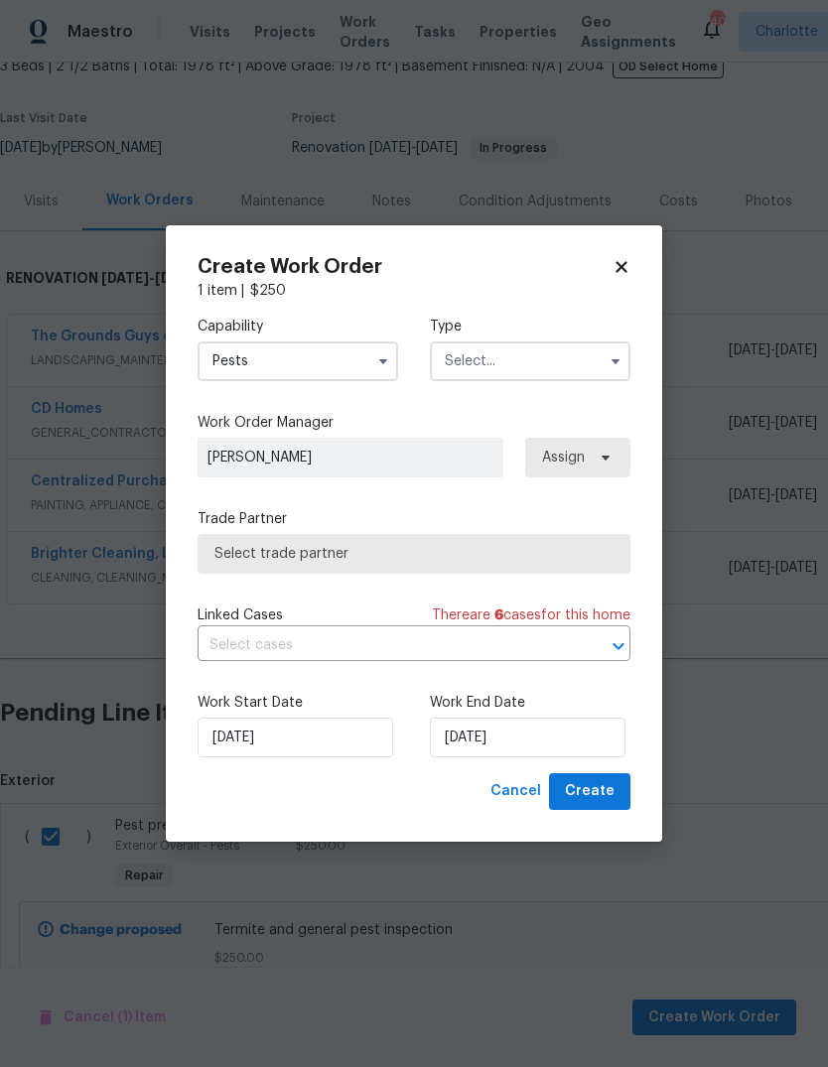
click at [566, 348] on input "text" at bounding box center [530, 362] width 201 height 40
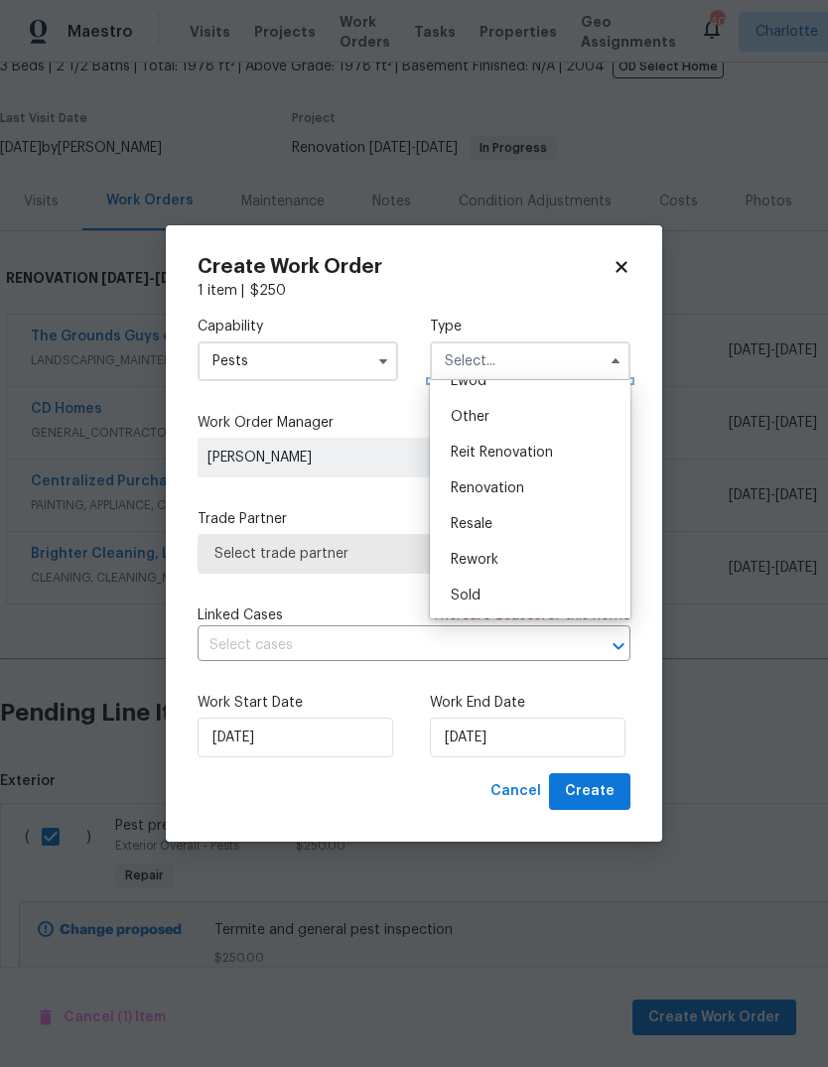
scroll to position [236, 0]
click at [561, 491] on div "Renovation" at bounding box center [530, 489] width 191 height 36
type input "Renovation"
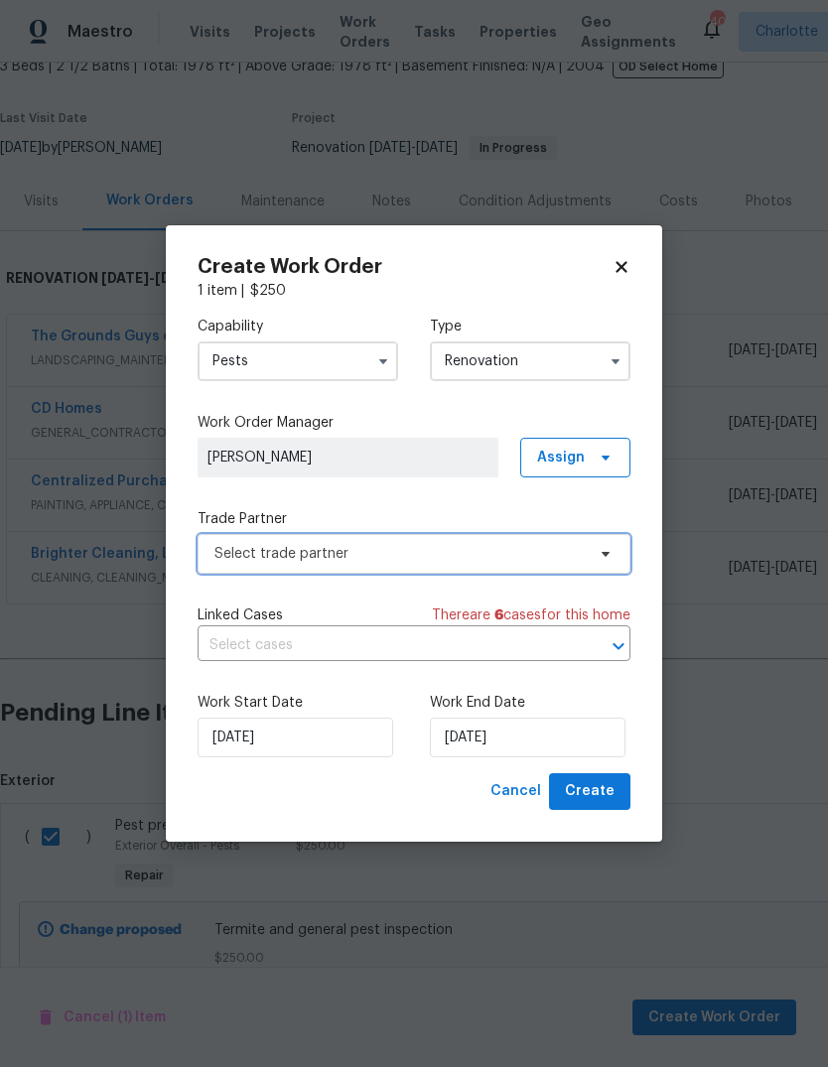
click at [560, 561] on span "Select trade partner" at bounding box center [399, 554] width 370 height 20
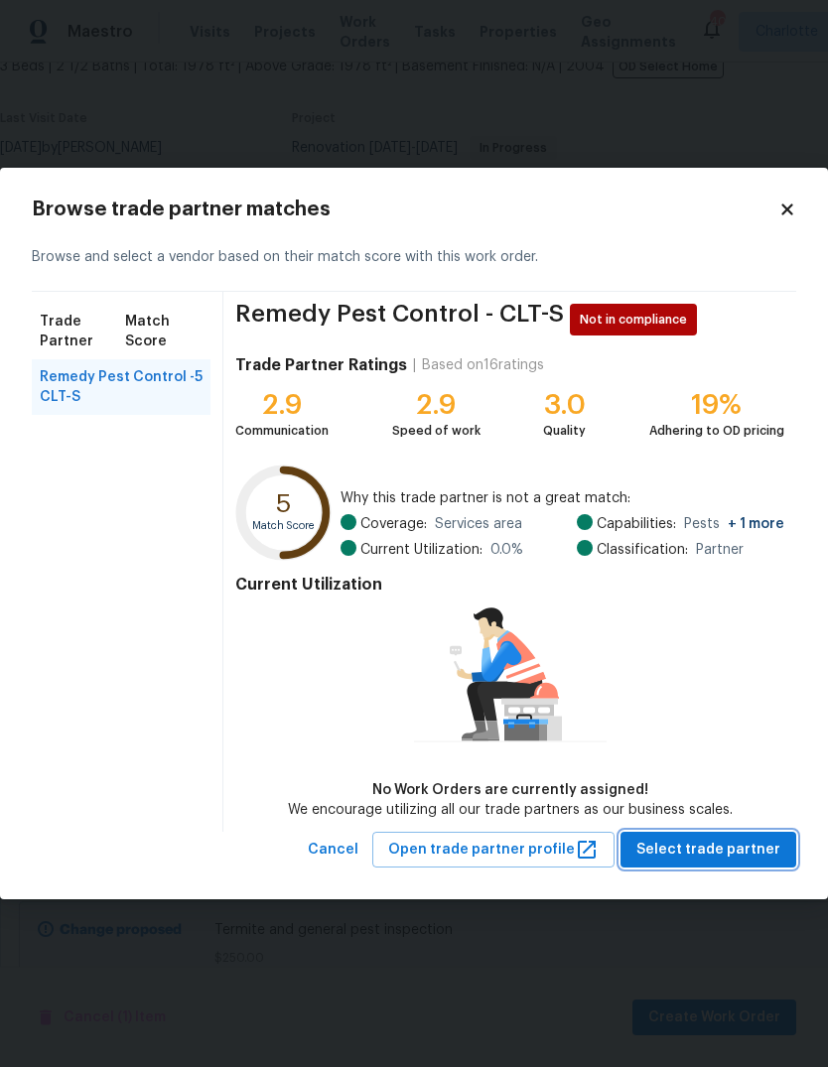
click at [723, 859] on span "Select trade partner" at bounding box center [708, 850] width 144 height 25
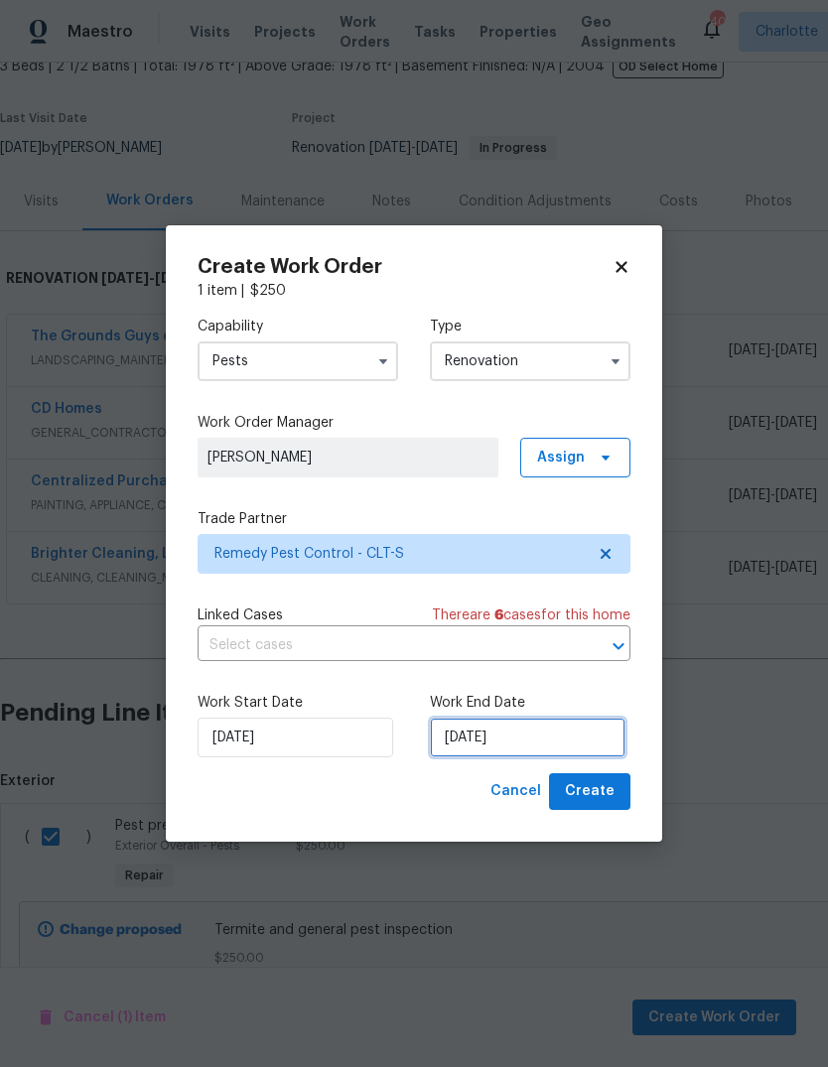
click at [562, 737] on input "[DATE]" at bounding box center [528, 738] width 196 height 40
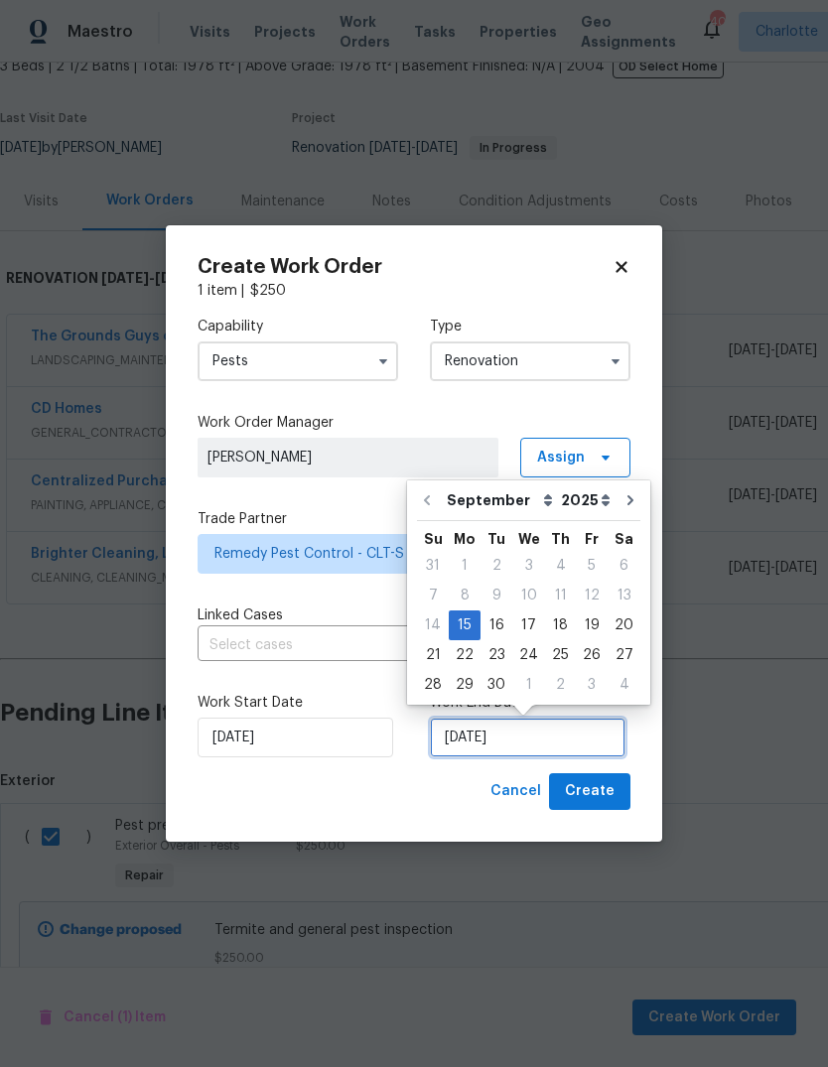
scroll to position [15, 0]
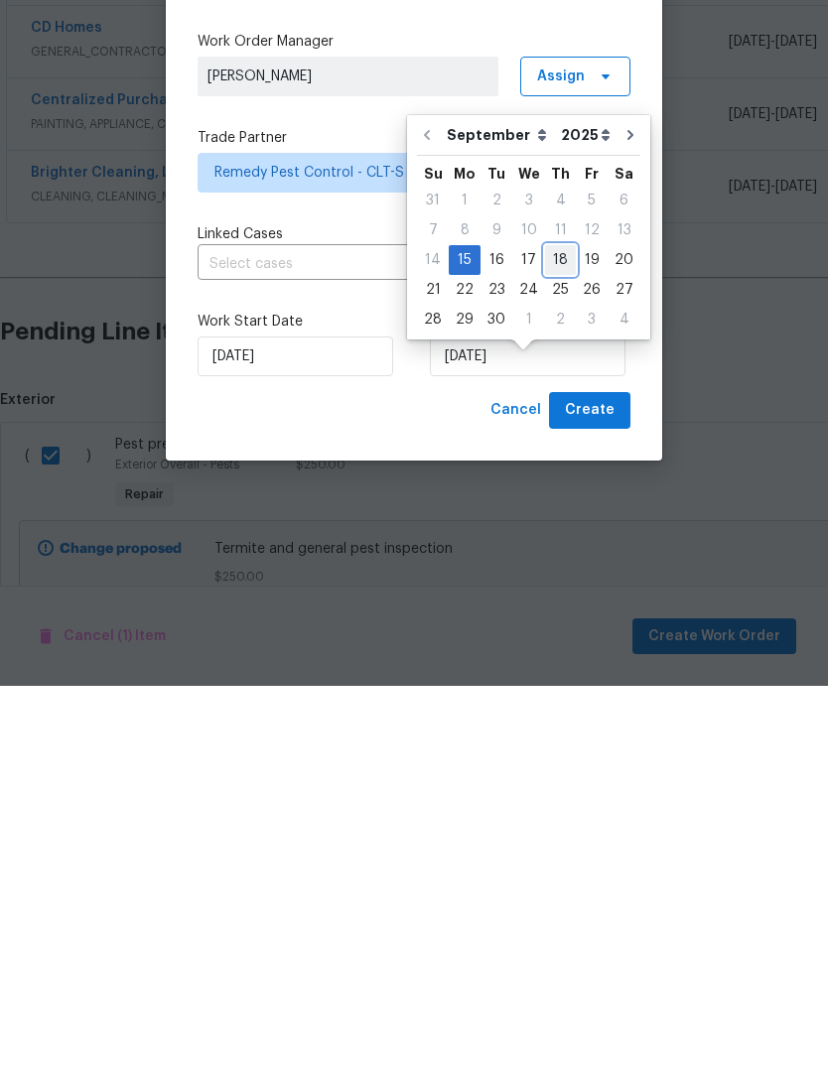
click at [549, 627] on div "18" at bounding box center [560, 641] width 31 height 28
type input "[DATE]"
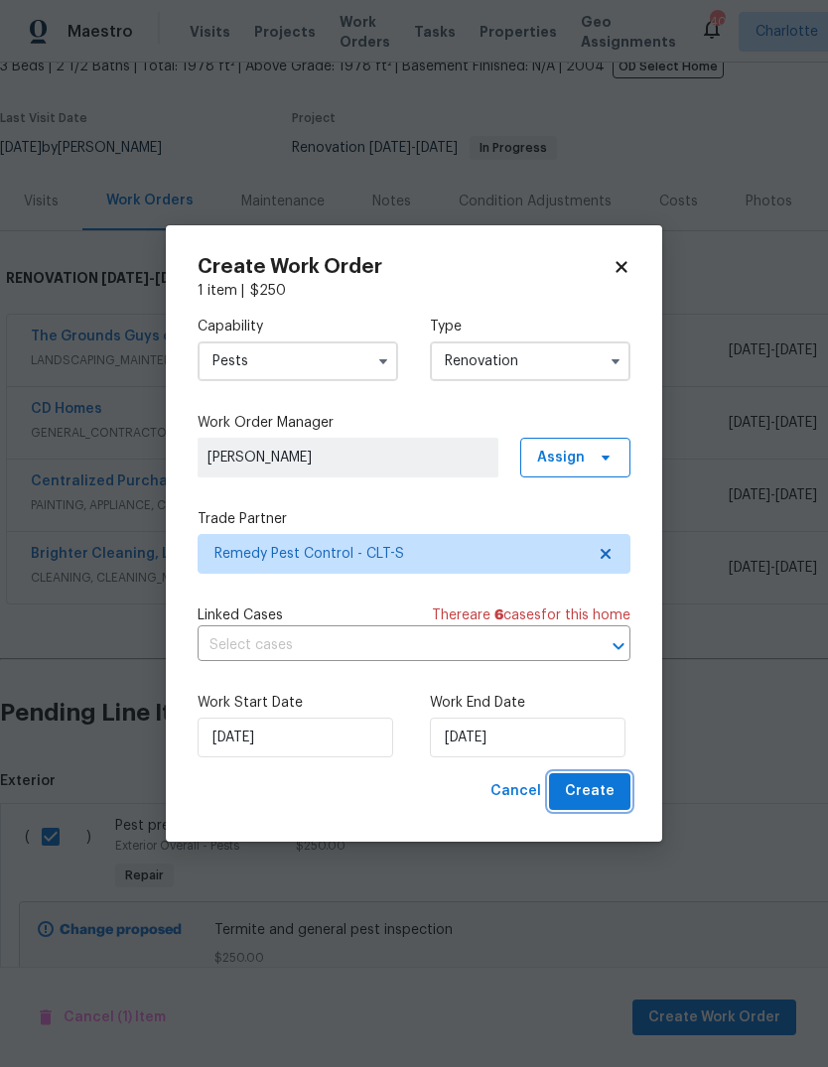
click at [593, 783] on span "Create" at bounding box center [590, 791] width 50 height 25
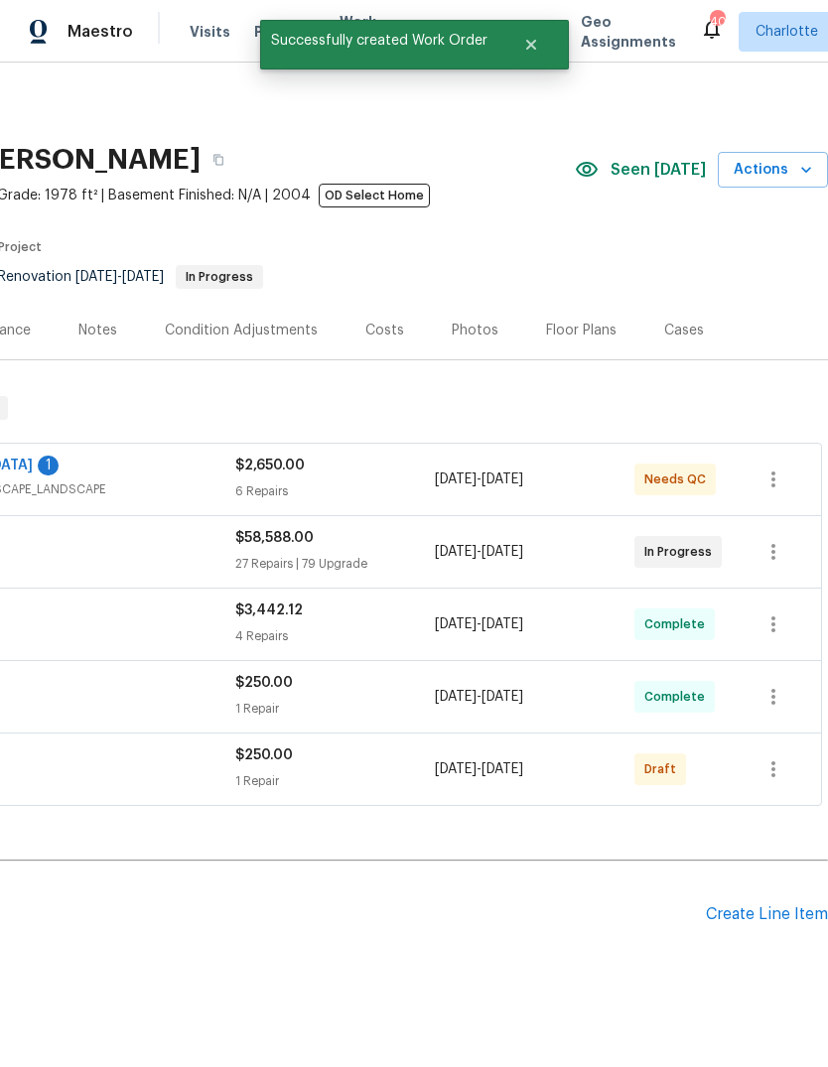
scroll to position [0, 294]
click at [773, 762] on icon "button" at bounding box center [773, 770] width 4 height 16
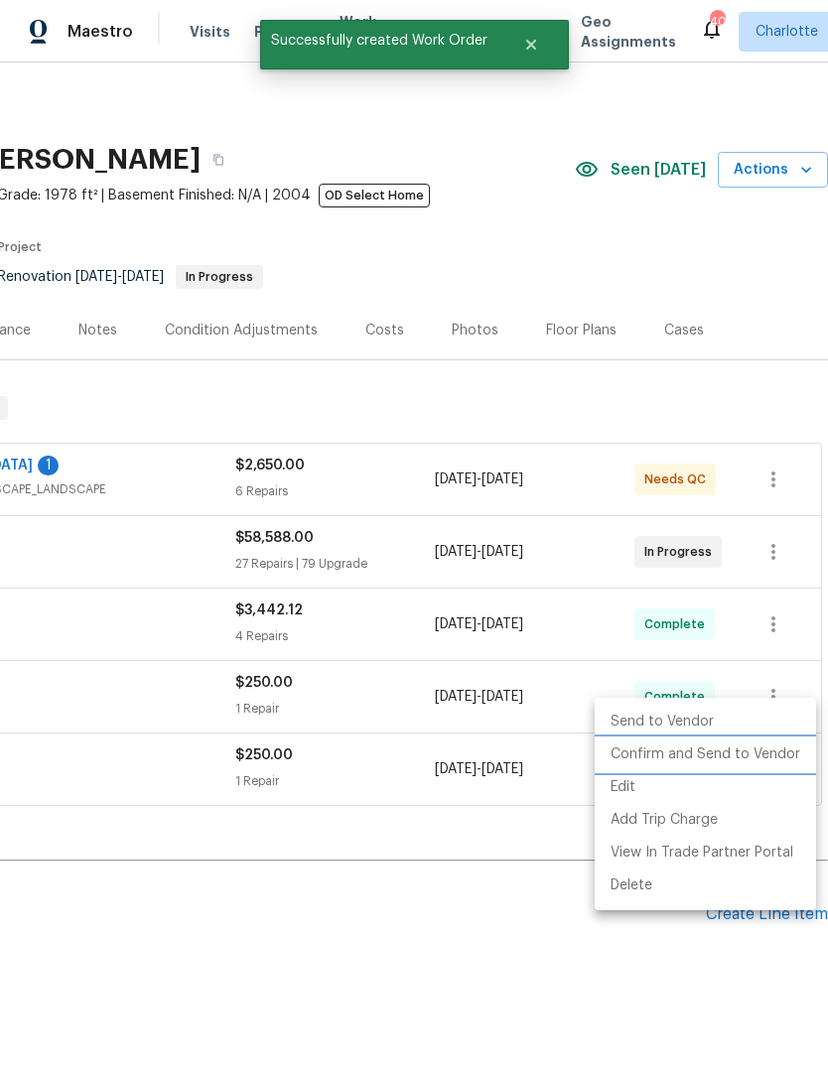
click at [704, 758] on li "Confirm and Send to Vendor" at bounding box center [705, 755] width 221 height 33
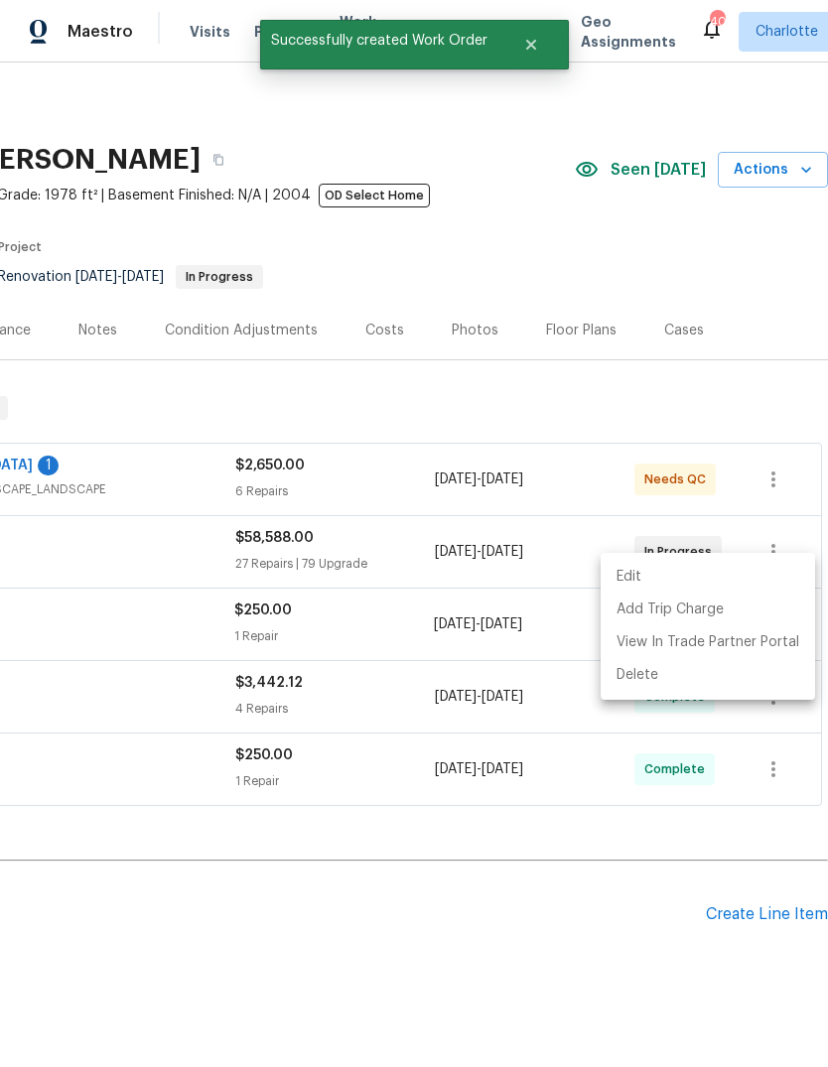
click at [476, 933] on div at bounding box center [414, 533] width 828 height 1067
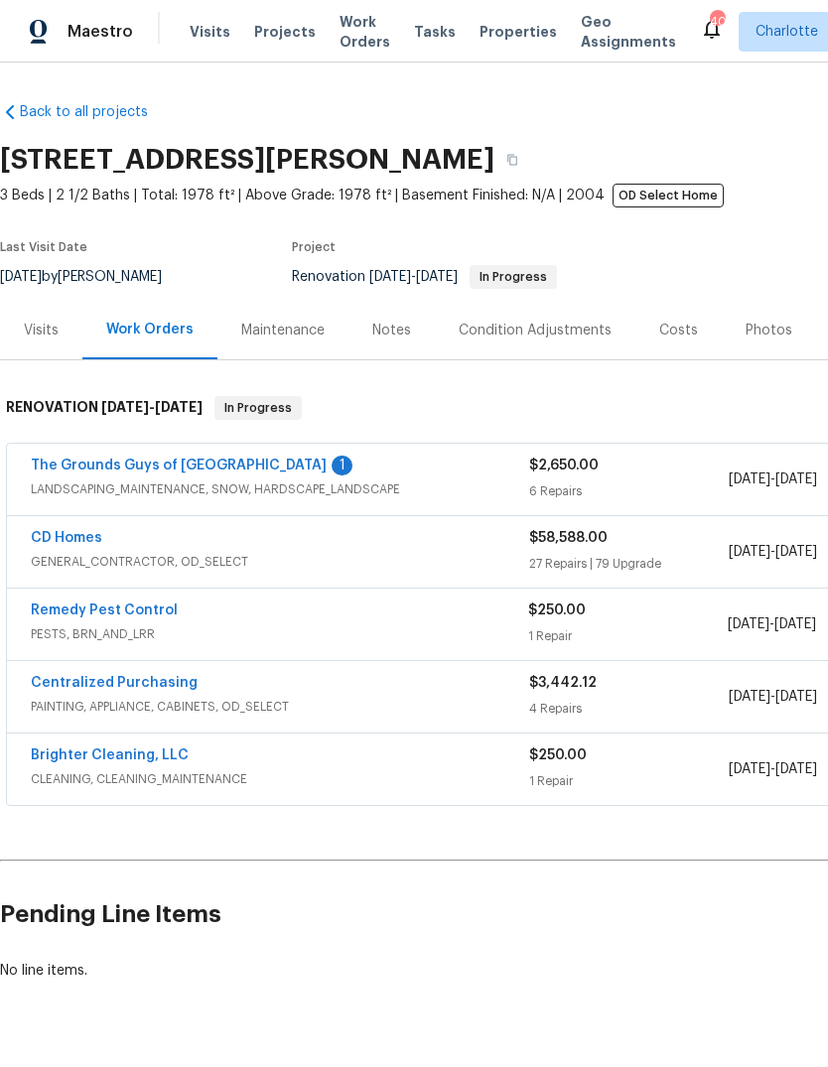
scroll to position [0, 0]
click at [140, 604] on link "Remedy Pest Control" at bounding box center [104, 611] width 147 height 14
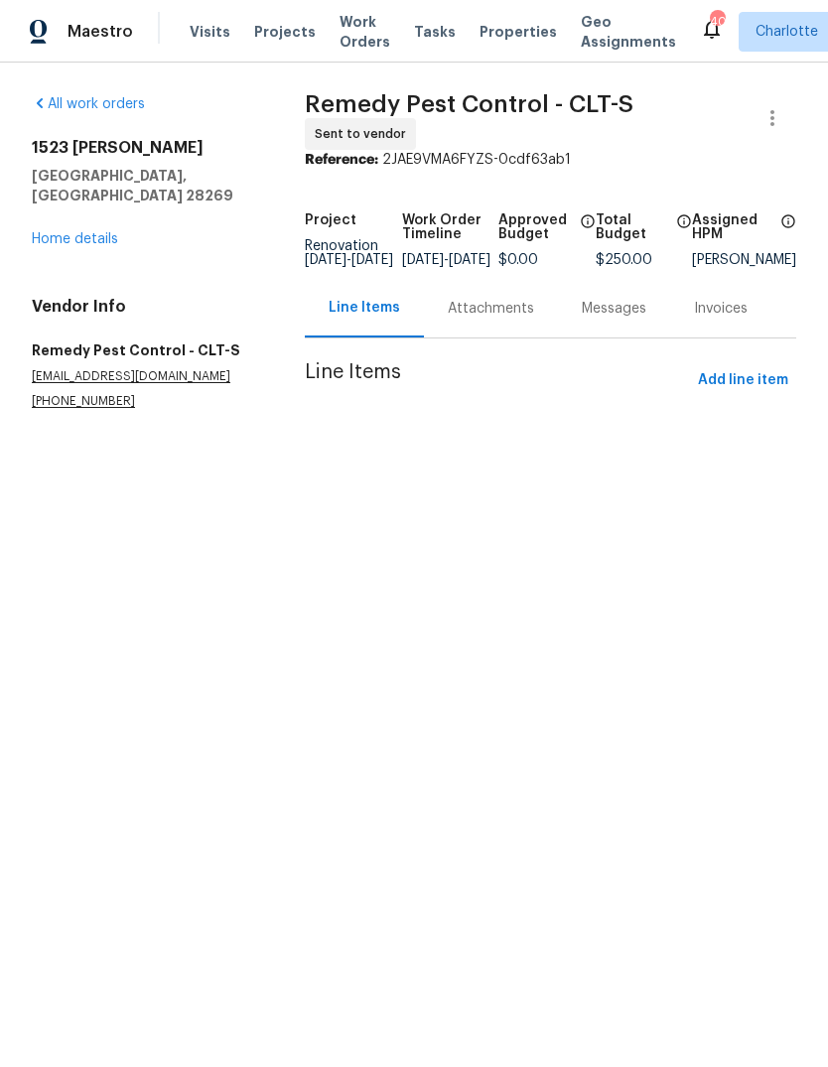
click at [597, 312] on div "Messages" at bounding box center [614, 309] width 65 height 20
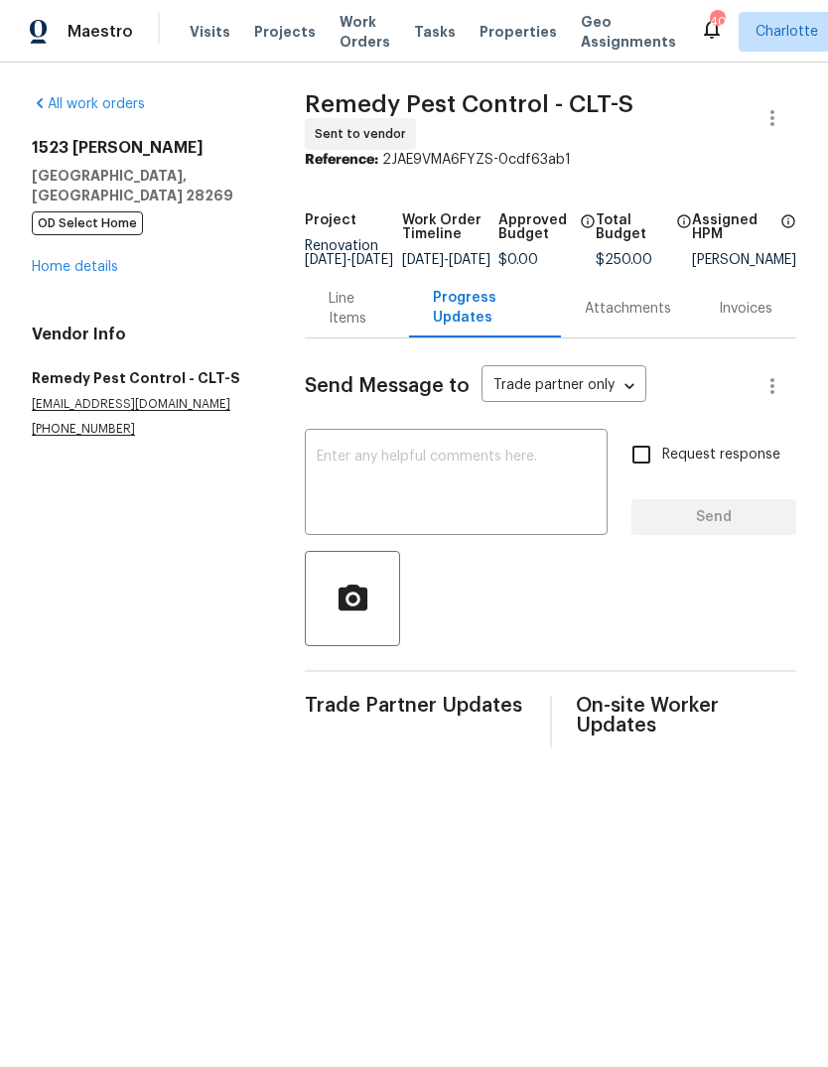
click at [520, 480] on textarea at bounding box center [456, 485] width 279 height 70
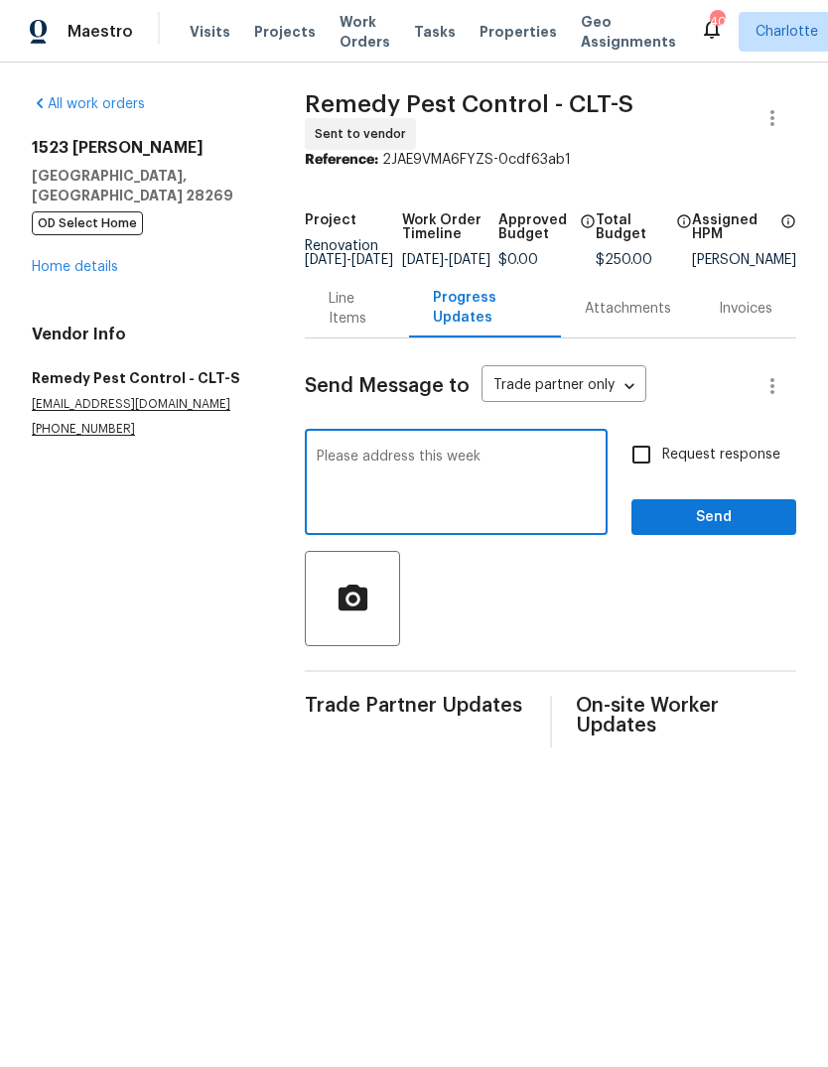
click at [363, 471] on textarea "Please address this week" at bounding box center [456, 485] width 279 height 70
click at [381, 469] on textarea "Please address this week" at bounding box center [456, 485] width 279 height 70
click at [381, 468] on textarea "Please address this week" at bounding box center [456, 485] width 279 height 70
click at [508, 465] on textarea "Please schedule asap, thanks this week" at bounding box center [456, 485] width 279 height 70
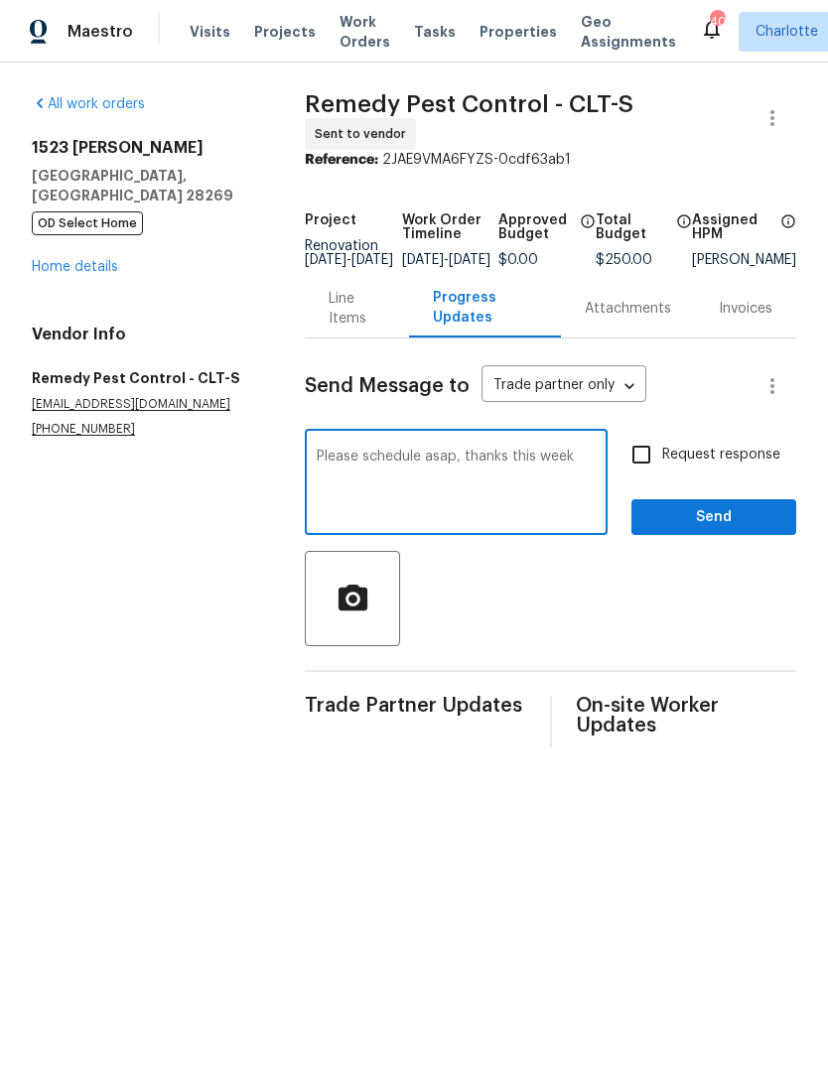
click at [507, 465] on textarea "Please schedule asap, thanks this week" at bounding box center [456, 485] width 279 height 70
type textarea "Please schedule asap, thanks"
click at [658, 462] on input "Request response" at bounding box center [642, 455] width 42 height 42
checkbox input "true"
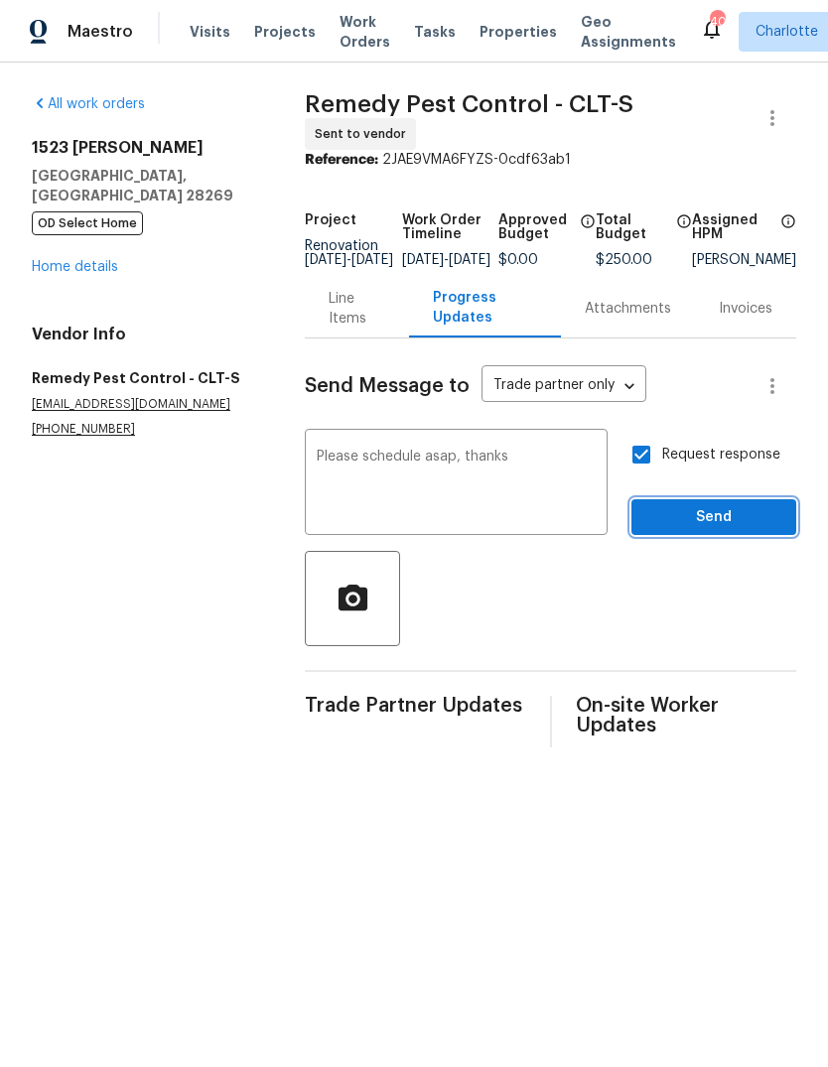
click at [714, 530] on span "Send" at bounding box center [713, 517] width 133 height 25
